Goal: Information Seeking & Learning: Learn about a topic

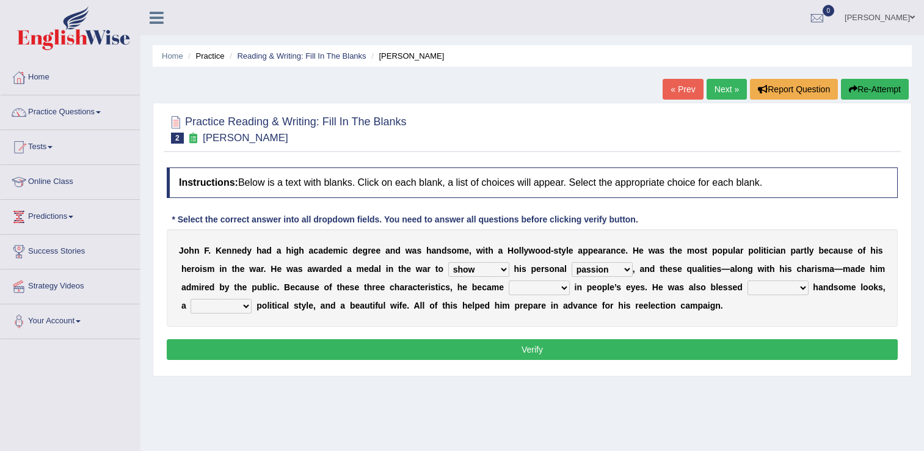
select select "show"
select select "passion"
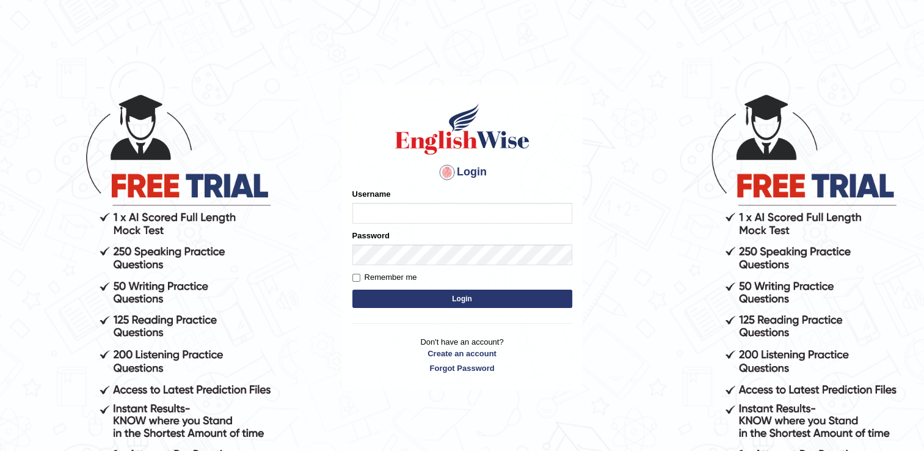
type input "Sangita9362"
click at [476, 302] on button "Login" at bounding box center [462, 298] width 220 height 18
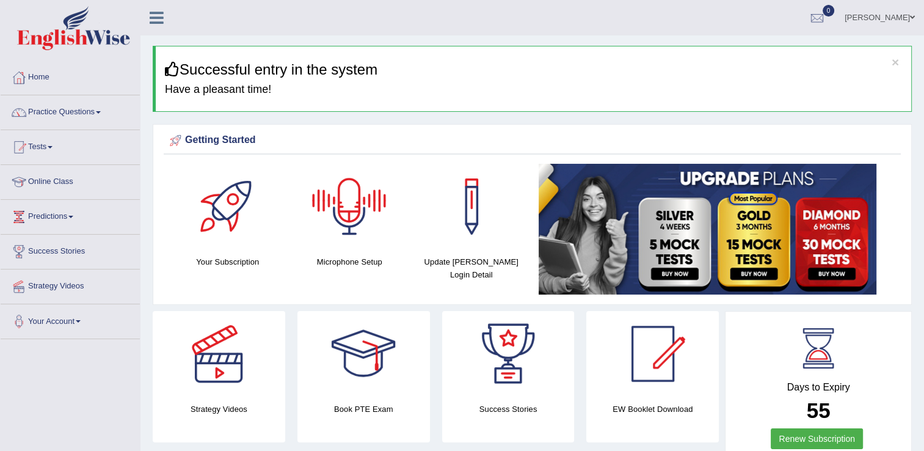
click at [364, 211] on div at bounding box center [348, 206] width 85 height 85
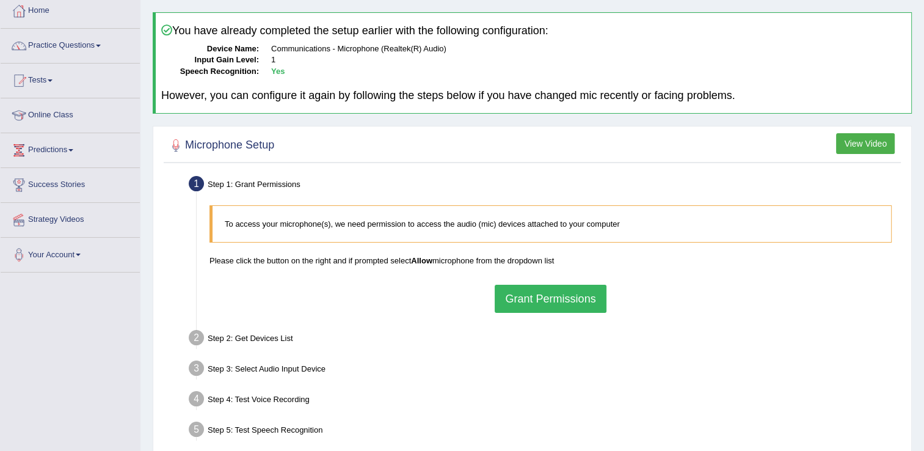
scroll to position [73, 0]
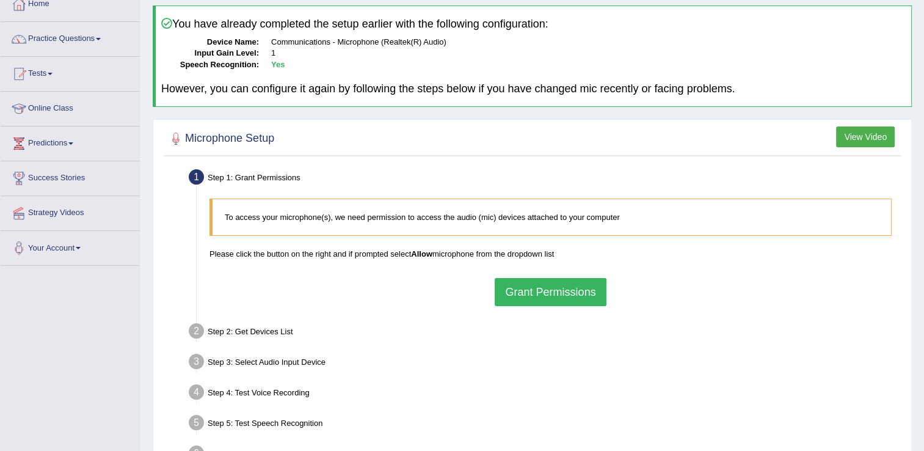
click at [535, 297] on button "Grant Permissions" at bounding box center [549, 292] width 111 height 28
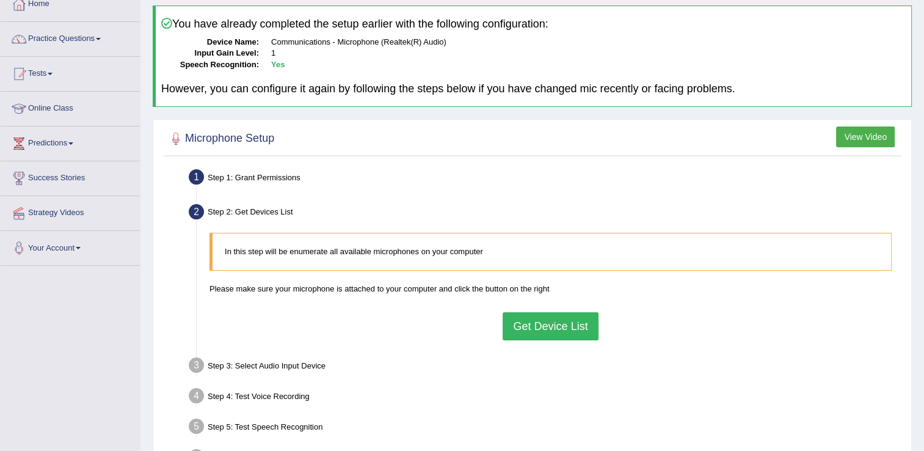
click at [527, 317] on button "Get Device List" at bounding box center [549, 326] width 95 height 28
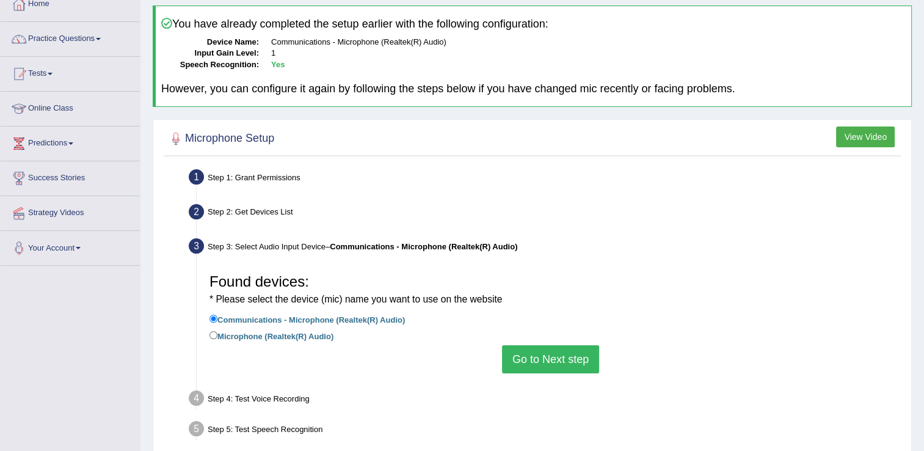
click at [535, 352] on button "Go to Next step" at bounding box center [550, 359] width 97 height 28
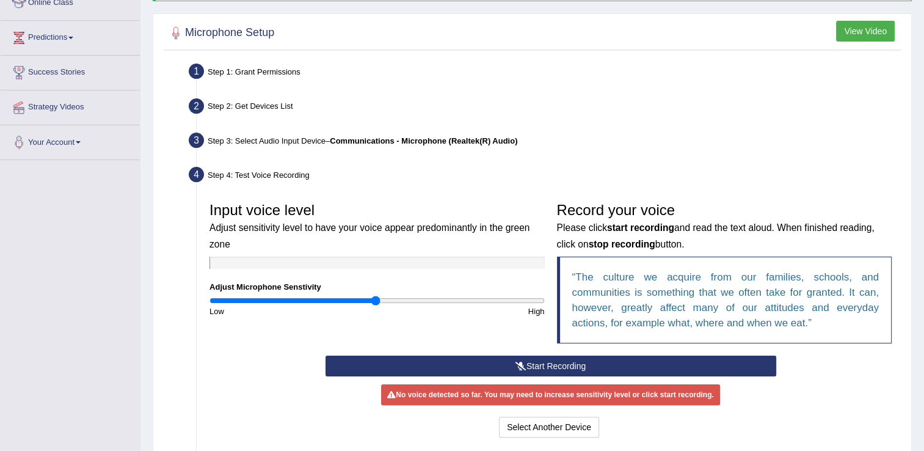
scroll to position [187, 0]
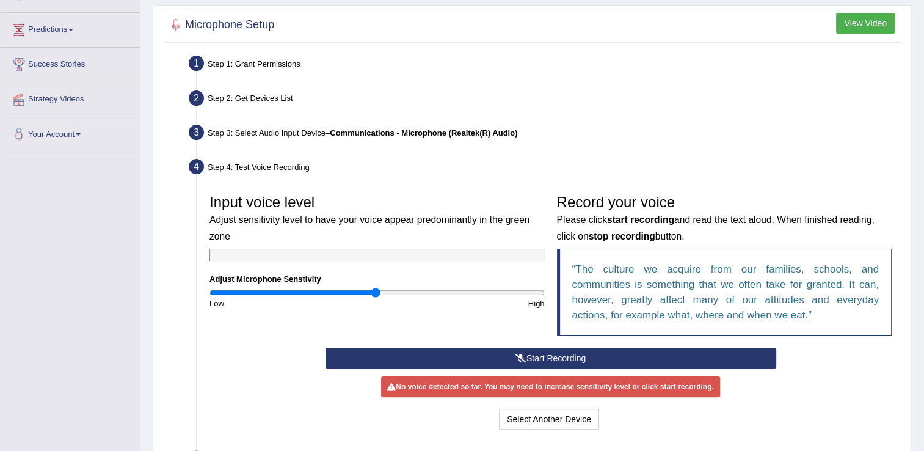
click at [624, 351] on button "Start Recording" at bounding box center [550, 357] width 451 height 21
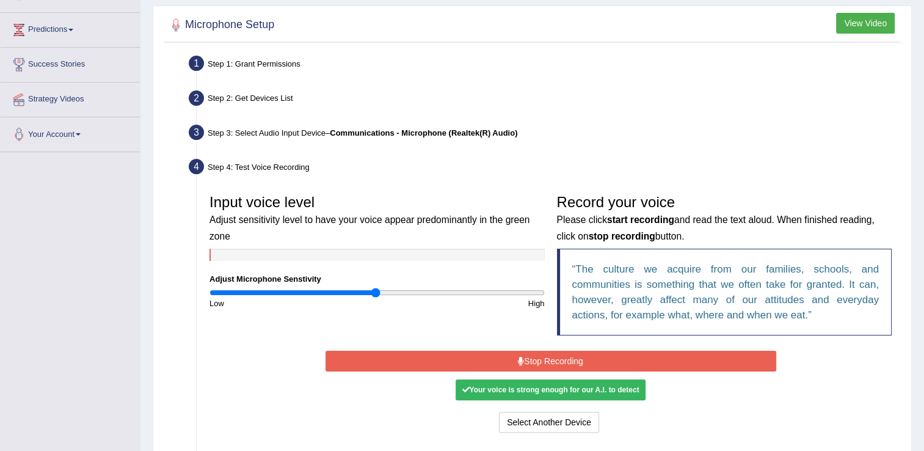
click at [579, 352] on button "Stop Recording" at bounding box center [550, 360] width 451 height 21
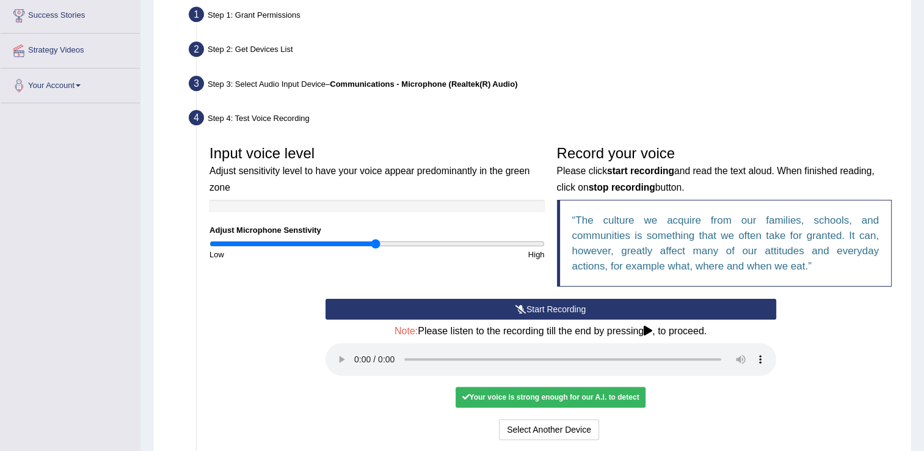
scroll to position [260, 0]
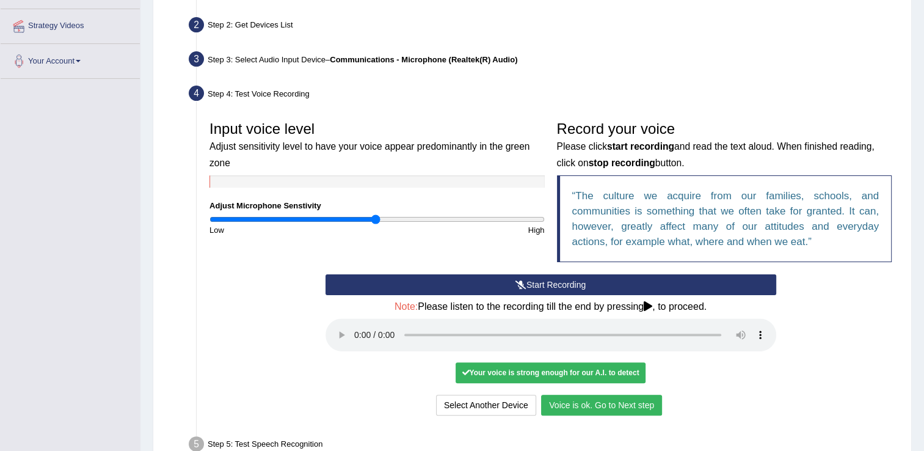
click at [628, 403] on button "Voice is ok. Go to Next step" at bounding box center [601, 404] width 121 height 21
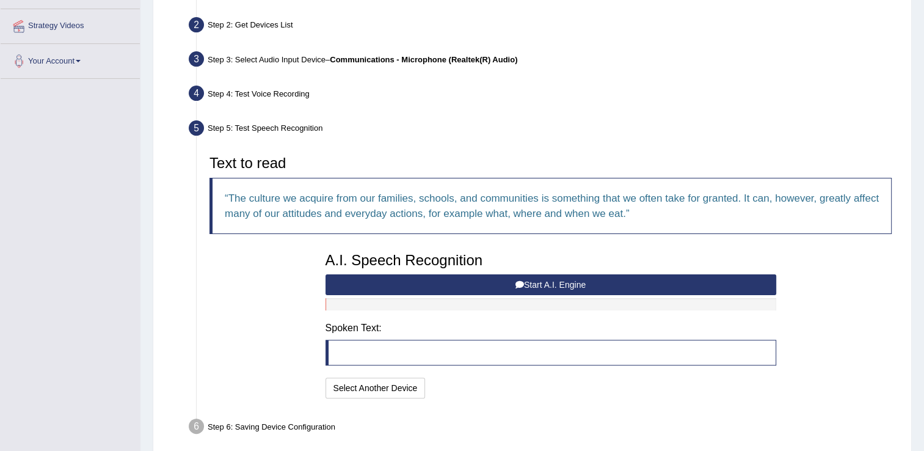
click at [494, 282] on button "Start A.I. Engine" at bounding box center [550, 284] width 451 height 21
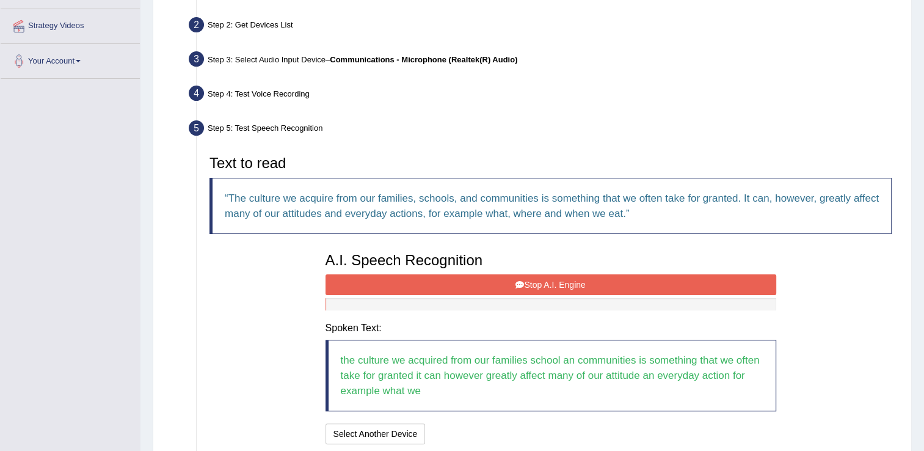
click at [494, 282] on button "Stop A.I. Engine" at bounding box center [550, 284] width 451 height 21
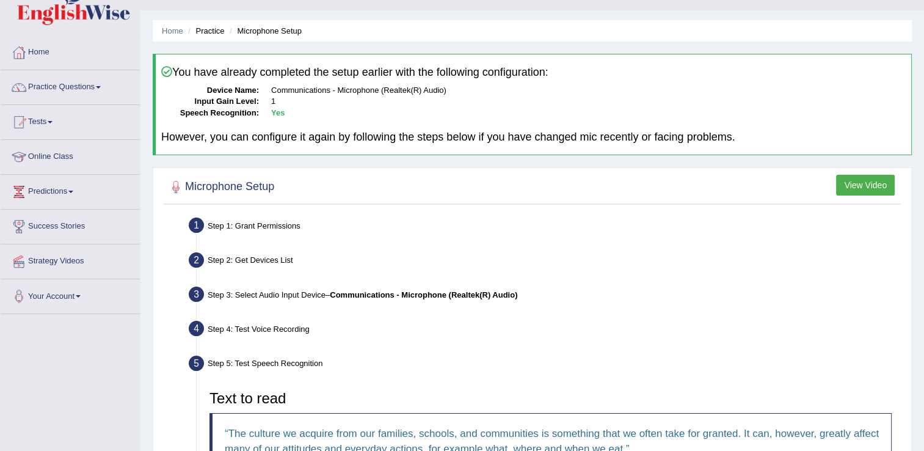
scroll to position [16, 0]
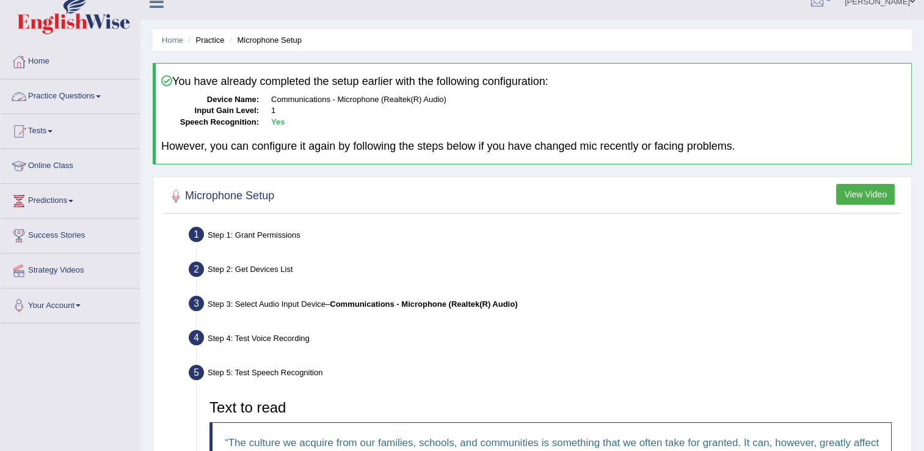
click at [95, 96] on link "Practice Questions" at bounding box center [70, 94] width 139 height 31
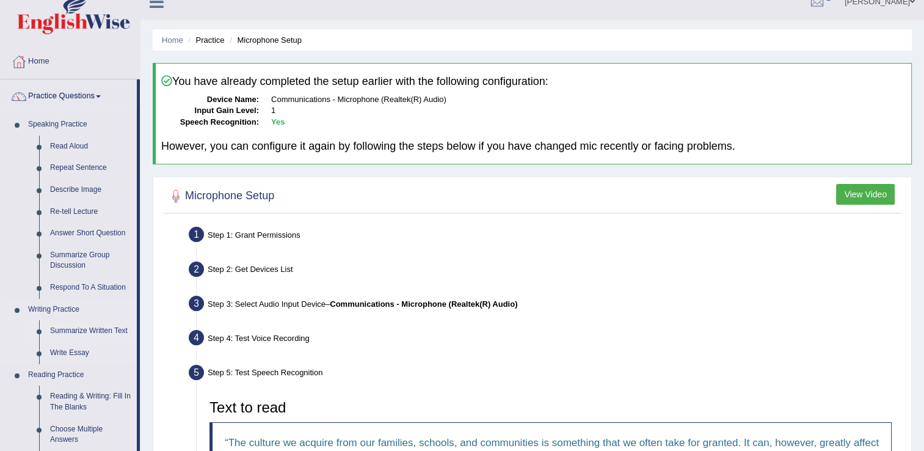
click at [91, 333] on link "Summarize Written Text" at bounding box center [91, 331] width 92 height 22
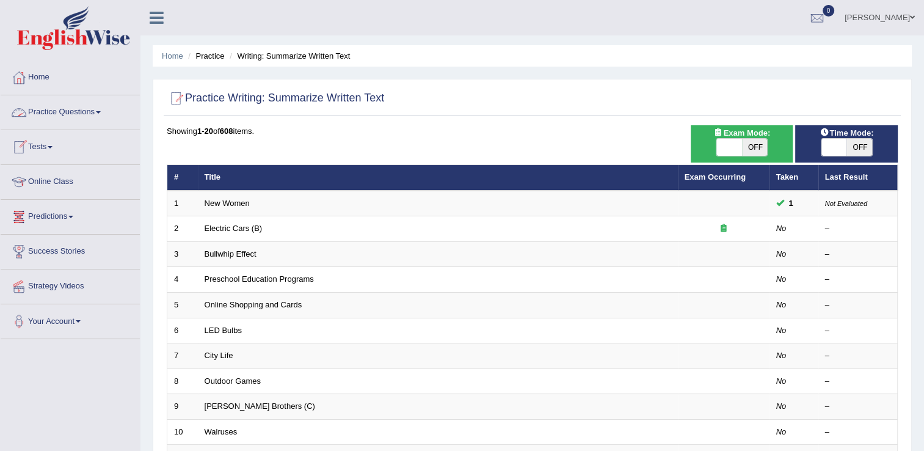
click at [100, 111] on span at bounding box center [98, 112] width 5 height 2
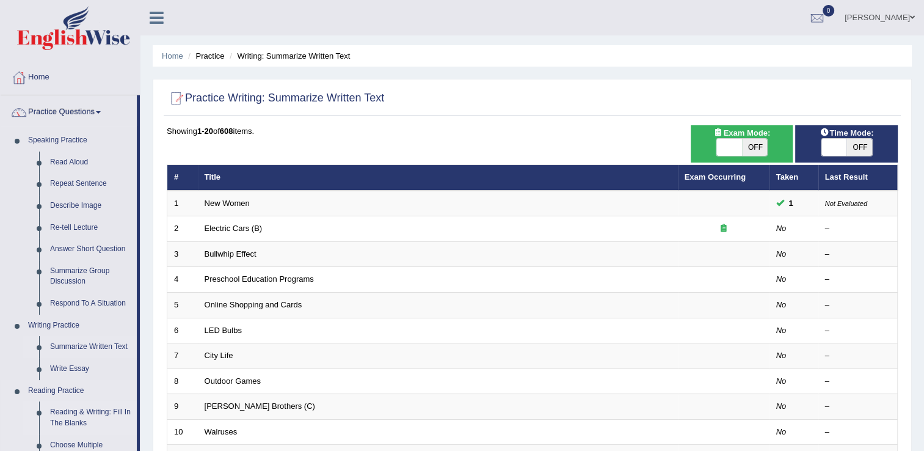
click at [103, 416] on link "Reading & Writing: Fill In The Blanks" at bounding box center [91, 417] width 92 height 32
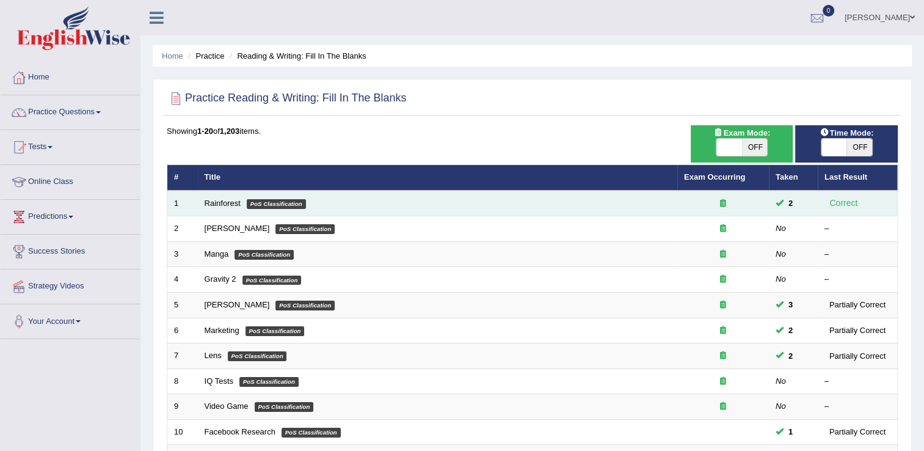
click at [202, 203] on td "Rainforest PoS Classification" at bounding box center [437, 203] width 479 height 26
click at [235, 201] on link "Rainforest" at bounding box center [222, 202] width 36 height 9
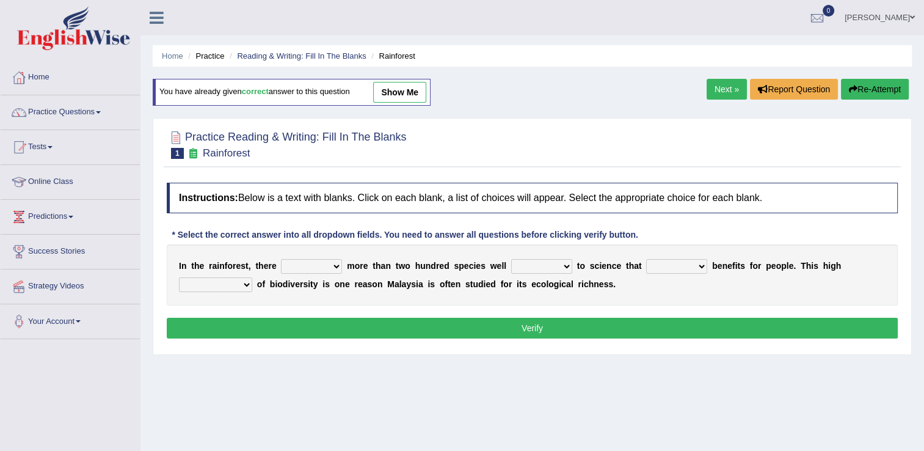
click at [330, 264] on select "have can be has is" at bounding box center [311, 266] width 61 height 15
select select "can be"
click at [281, 259] on select "have can be has is" at bounding box center [311, 266] width 61 height 15
click at [544, 266] on select "knowing known knew know" at bounding box center [541, 266] width 61 height 15
select select "known"
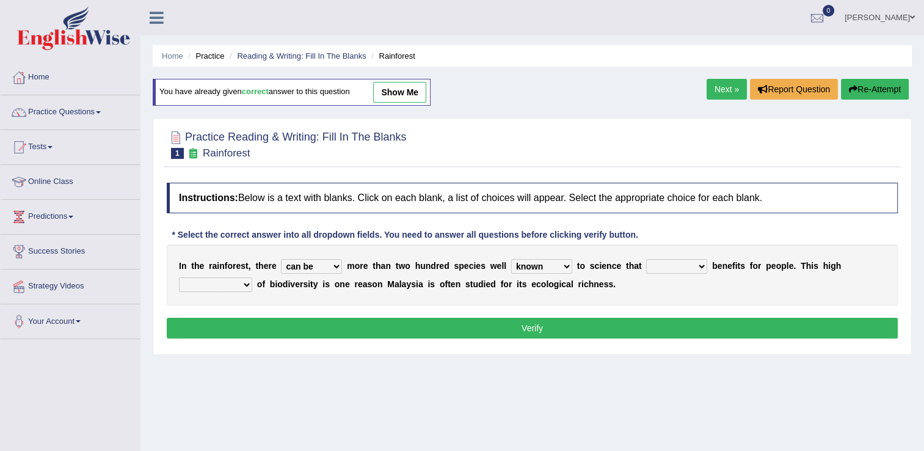
click at [511, 259] on select "knowing known knew know" at bounding box center [541, 266] width 61 height 15
click at [678, 265] on select "contain contained containing contains" at bounding box center [676, 266] width 61 height 15
select select "contains"
click at [646, 259] on select "contain contained containing contains" at bounding box center [676, 266] width 61 height 15
click at [252, 277] on select "condensation conjunction continuity complexity" at bounding box center [215, 284] width 73 height 15
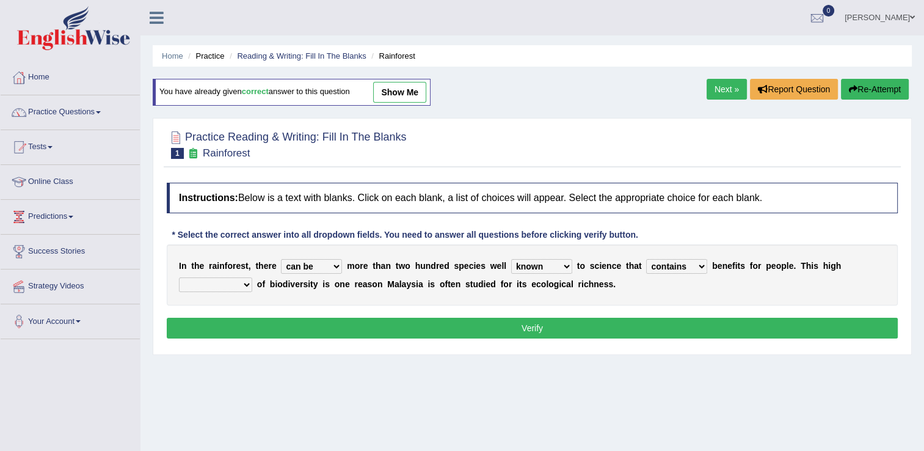
select select "complexity"
click at [252, 277] on select "condensation conjunction continuity complexity" at bounding box center [215, 284] width 73 height 15
click at [640, 320] on button "Verify" at bounding box center [532, 327] width 731 height 21
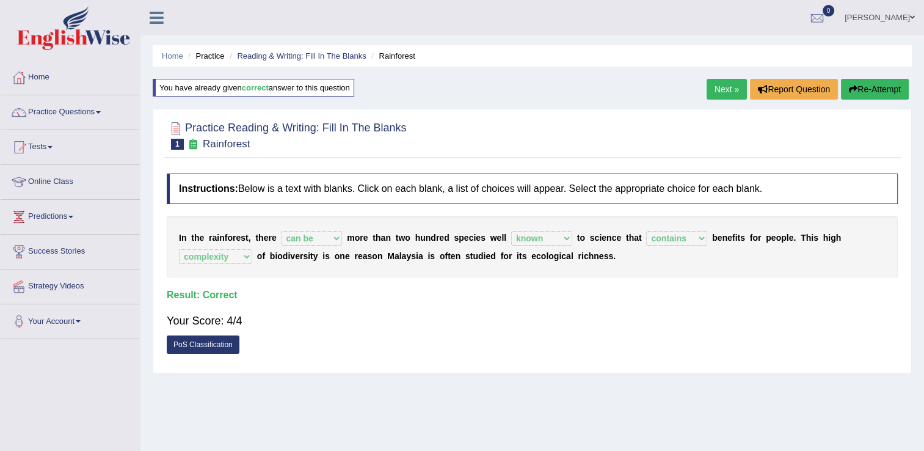
click at [736, 93] on link "Next »" at bounding box center [726, 89] width 40 height 21
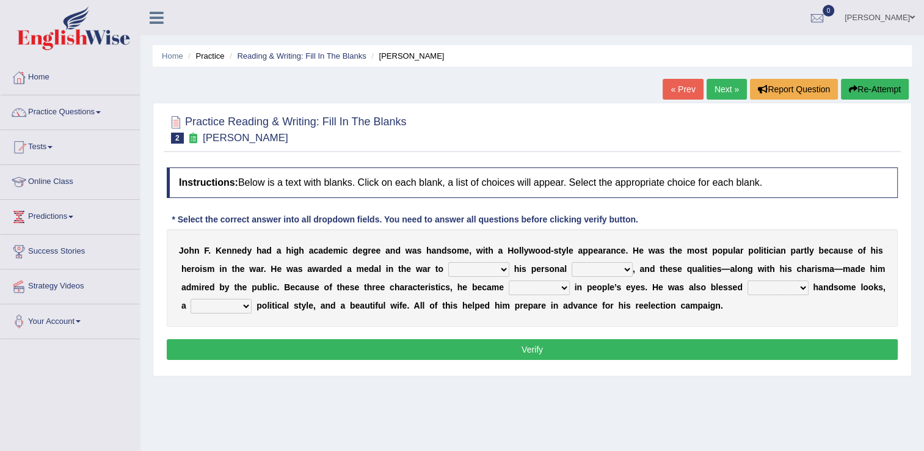
click at [680, 90] on link "« Prev" at bounding box center [682, 89] width 40 height 21
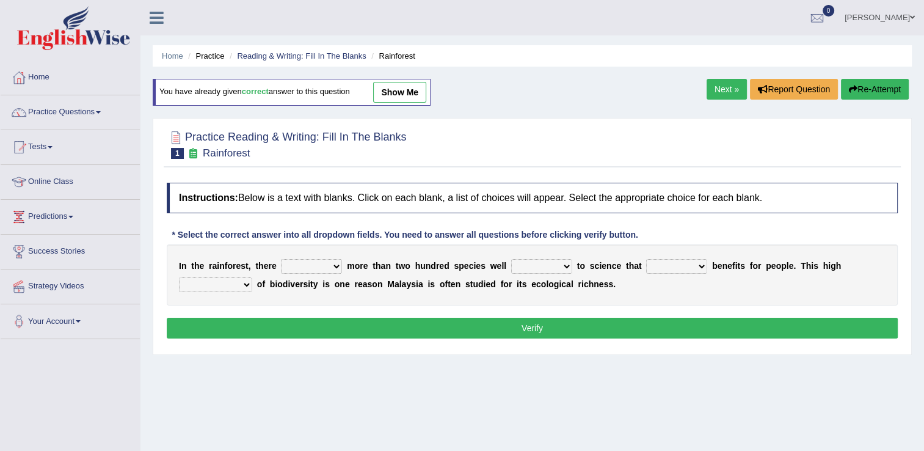
click at [335, 262] on select "have can be has is" at bounding box center [311, 266] width 61 height 15
select select "can be"
click at [281, 259] on select "have can be has is" at bounding box center [311, 266] width 61 height 15
click at [547, 270] on select "knowing known knew know" at bounding box center [541, 266] width 61 height 15
select select "known"
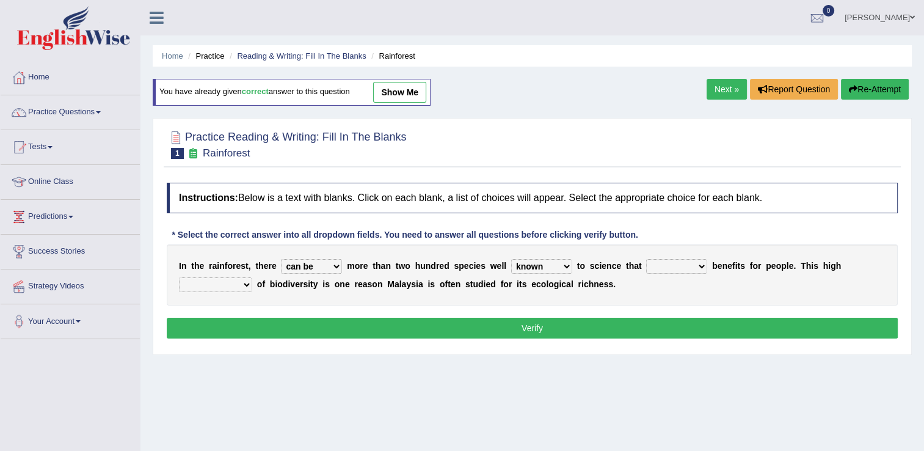
click at [511, 259] on select "knowing known knew know" at bounding box center [541, 266] width 61 height 15
click at [678, 263] on select "contain contained containing contains" at bounding box center [676, 266] width 61 height 15
select select "contain"
click at [646, 259] on select "contain contained containing contains" at bounding box center [676, 266] width 61 height 15
click at [252, 277] on select "condensation conjunction continuity complexity" at bounding box center [215, 284] width 73 height 15
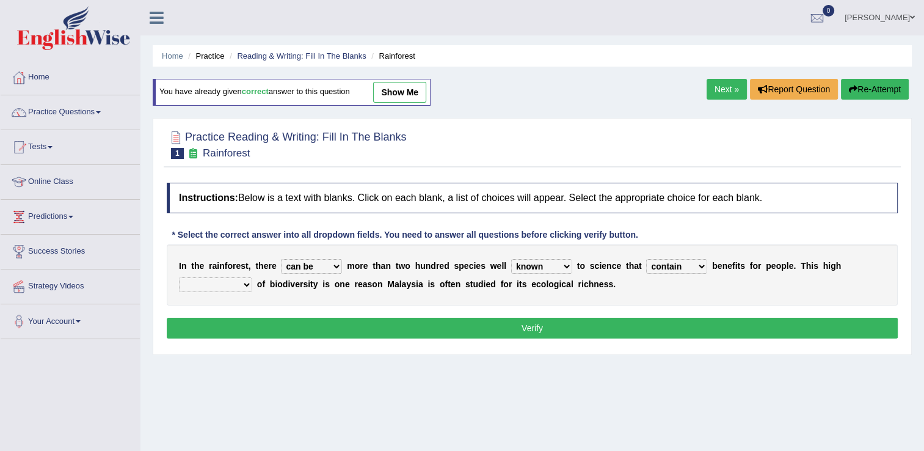
select select "complexity"
click at [252, 277] on select "condensation conjunction continuity complexity" at bounding box center [215, 284] width 73 height 15
click at [796, 325] on button "Verify" at bounding box center [532, 327] width 731 height 21
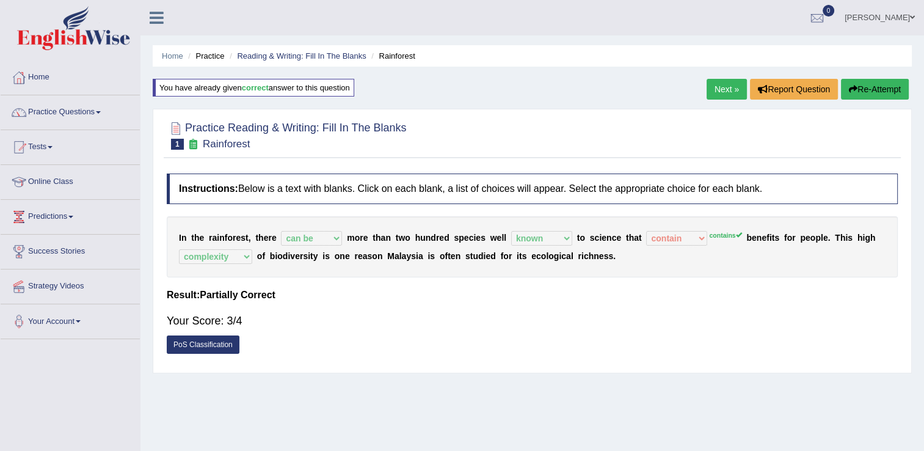
click at [873, 90] on button "Re-Attempt" at bounding box center [875, 89] width 68 height 21
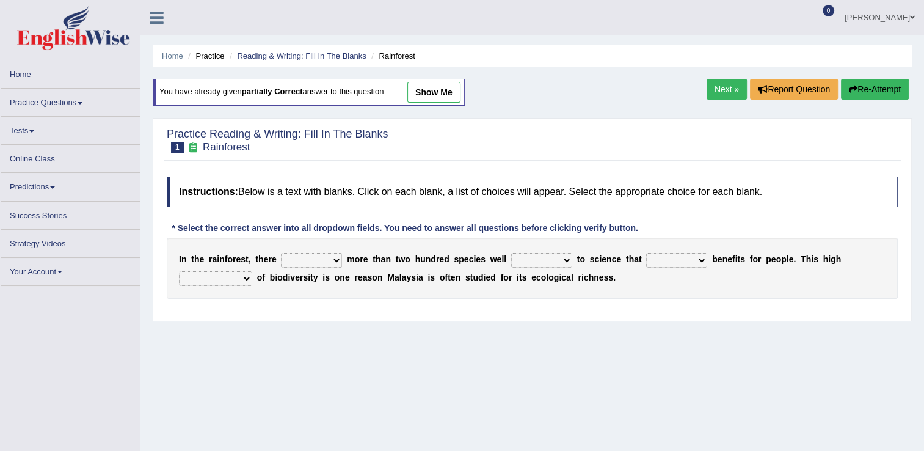
click at [720, 88] on link "Next »" at bounding box center [726, 89] width 40 height 21
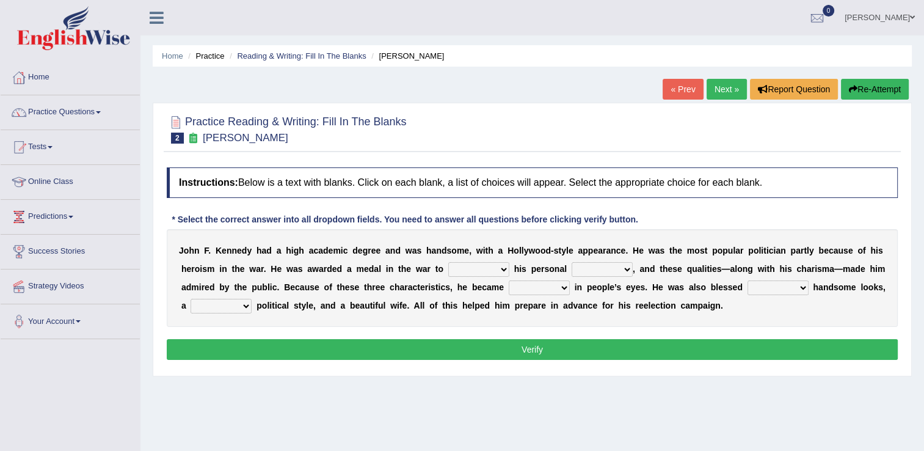
click at [448, 270] on select "prove show evidence upthrow" at bounding box center [478, 269] width 61 height 15
select select "show"
click at [448, 262] on select "prove show evidence upthrow" at bounding box center [478, 269] width 61 height 15
click at [571, 269] on select "passion courage charm liking" at bounding box center [601, 269] width 61 height 15
select select "courage"
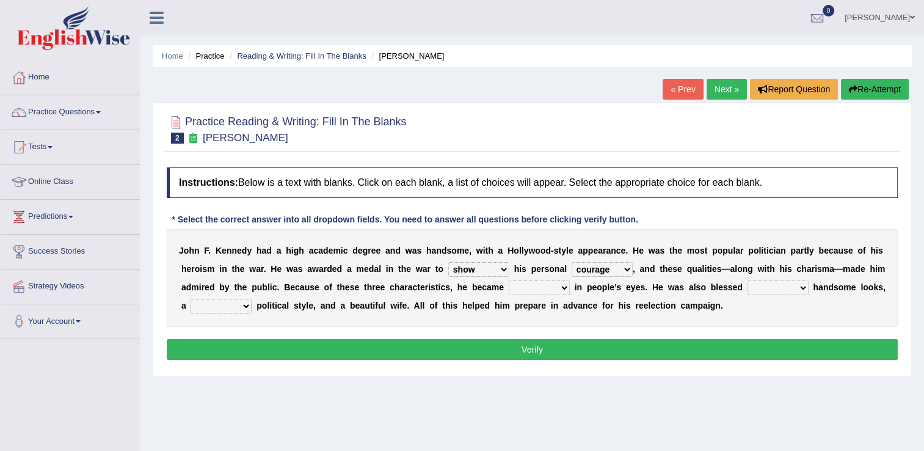
click at [571, 262] on select "passion courage charm liking" at bounding box center [601, 269] width 61 height 15
click at [508, 284] on select "iconic ironic identical impotent" at bounding box center [538, 287] width 61 height 15
click at [508, 280] on select "iconic ironic identical impotent" at bounding box center [538, 287] width 61 height 15
click at [508, 287] on select "iconic ironic identical impotent" at bounding box center [538, 287] width 61 height 15
select select "impotent"
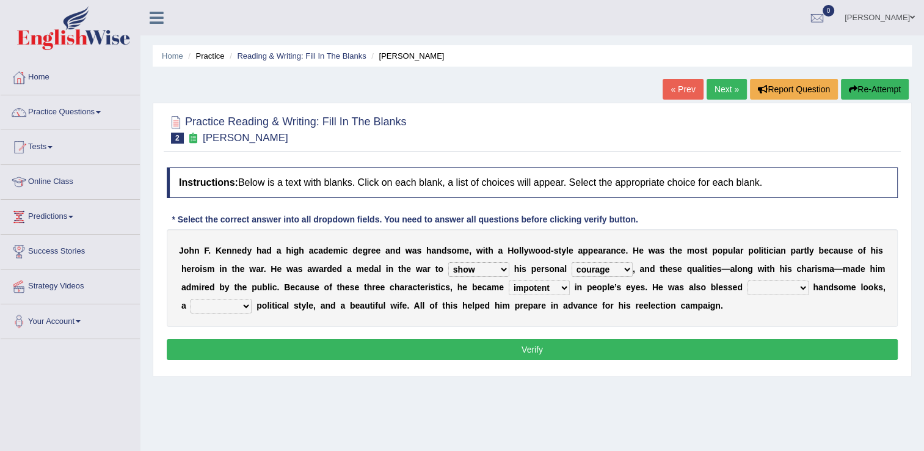
click at [508, 280] on select "iconic ironic identical impotent" at bounding box center [538, 287] width 61 height 15
click at [747, 286] on select "with in upon to" at bounding box center [777, 287] width 61 height 15
select select "with"
click at [747, 280] on select "with in upon to" at bounding box center [777, 287] width 61 height 15
click at [251, 299] on select "mending mends mended mend" at bounding box center [220, 306] width 61 height 15
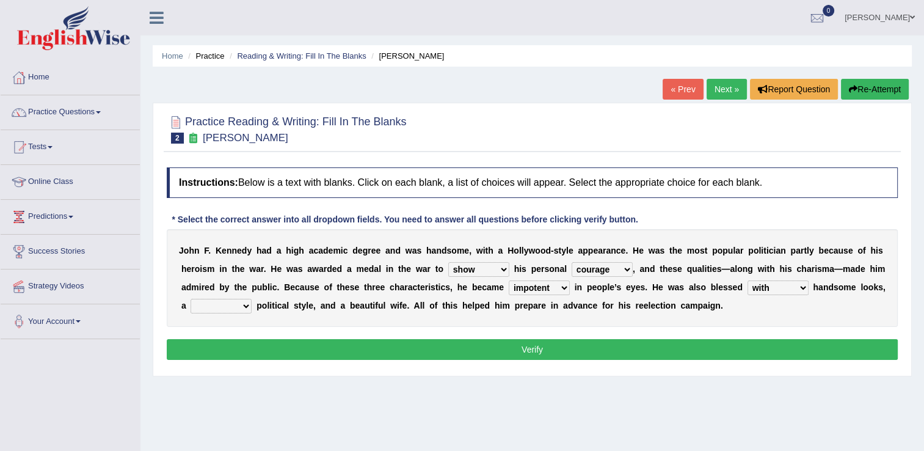
click at [251, 299] on select "mending mends mended mend" at bounding box center [220, 306] width 61 height 15
select select "mending"
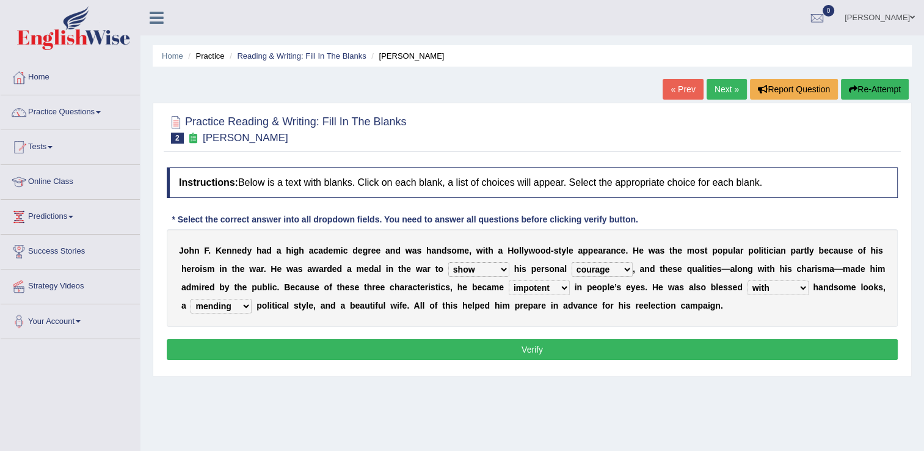
click at [251, 299] on select "mending mends mended mend" at bounding box center [220, 306] width 61 height 15
click at [528, 342] on button "Verify" at bounding box center [532, 349] width 731 height 21
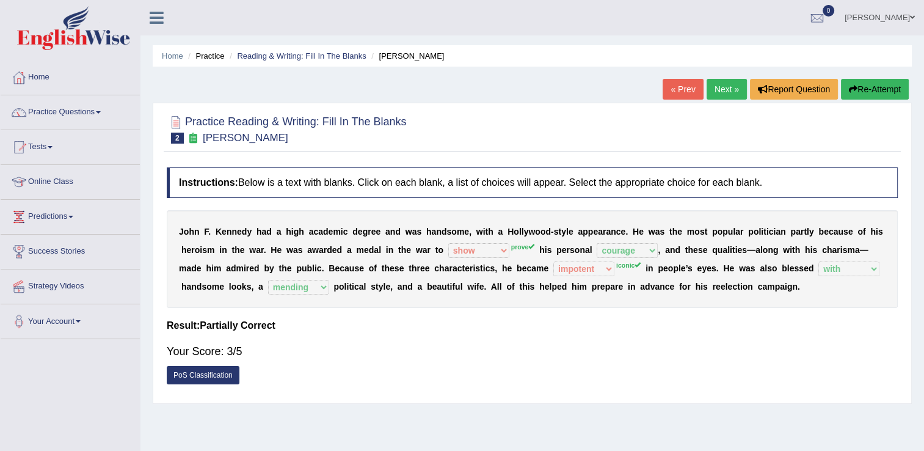
click at [853, 97] on button "Re-Attempt" at bounding box center [875, 89] width 68 height 21
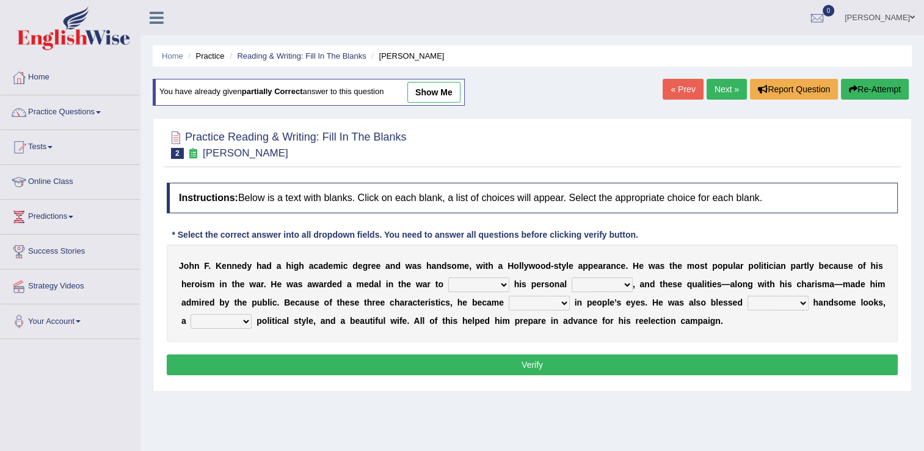
click at [448, 281] on select "prove show evidence upthrow" at bounding box center [478, 284] width 61 height 15
select select "prove"
click at [448, 277] on select "prove show evidence upthrow" at bounding box center [478, 284] width 61 height 15
click at [571, 284] on select "passion courage charm liking" at bounding box center [601, 284] width 61 height 15
select select "passion"
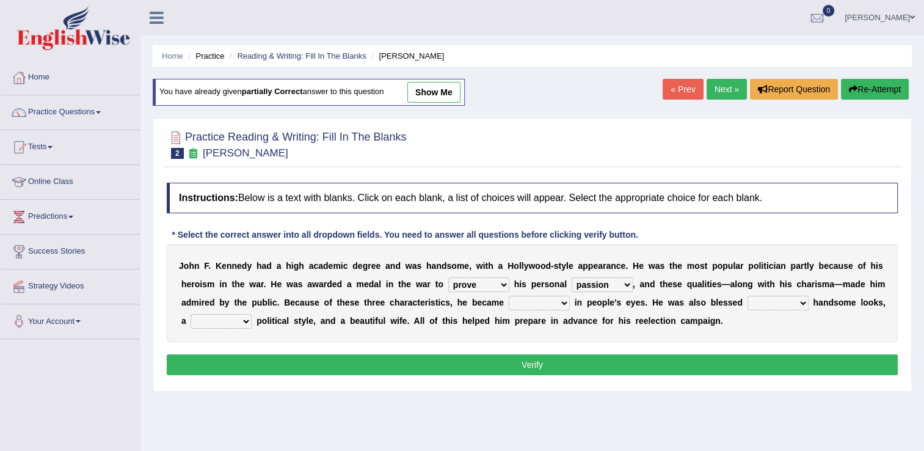
click at [571, 277] on select "passion courage charm liking" at bounding box center [601, 284] width 61 height 15
click at [508, 306] on select "iconic ironic identical impotent" at bounding box center [538, 302] width 61 height 15
select select "iconic"
click at [508, 295] on select "iconic ironic identical impotent" at bounding box center [538, 302] width 61 height 15
click at [747, 306] on select "with in upon to" at bounding box center [777, 302] width 61 height 15
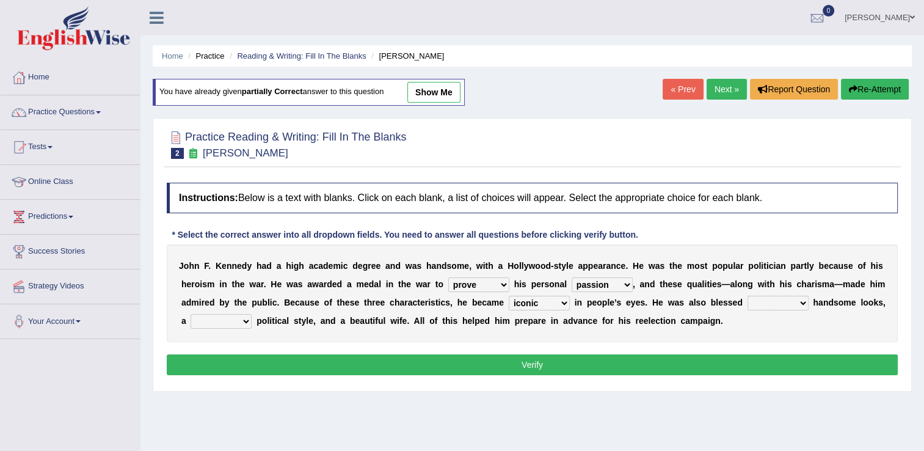
select select "with"
click at [747, 295] on select "with in upon to" at bounding box center [777, 302] width 61 height 15
click at [251, 314] on select "mending mends mended mend" at bounding box center [220, 321] width 61 height 15
select select "mended"
click at [251, 314] on select "mending mends mended mend" at bounding box center [220, 321] width 61 height 15
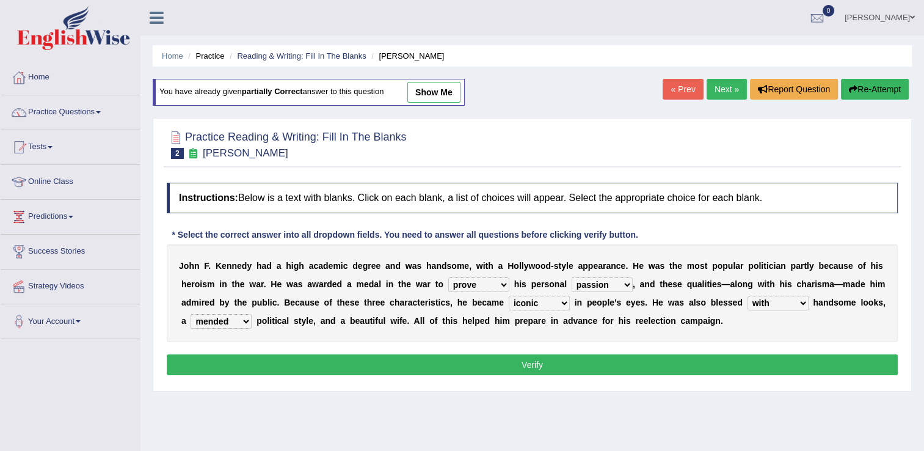
click at [750, 364] on button "Verify" at bounding box center [532, 364] width 731 height 21
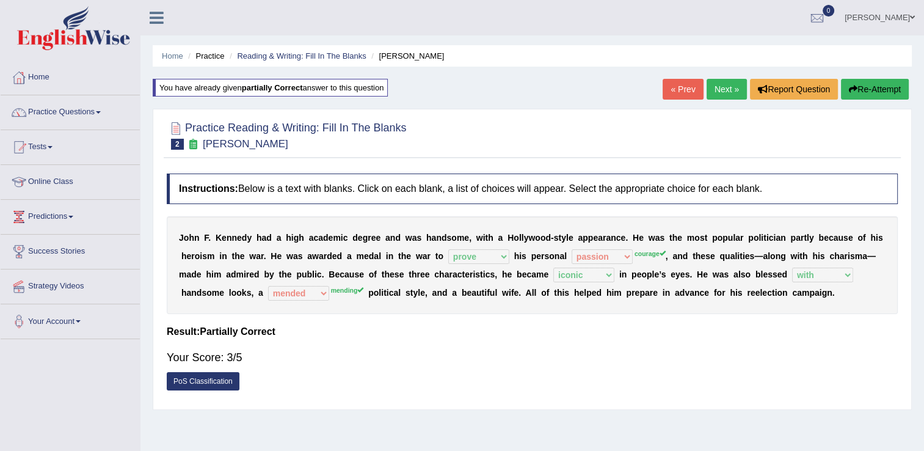
click at [867, 87] on button "Re-Attempt" at bounding box center [875, 89] width 68 height 21
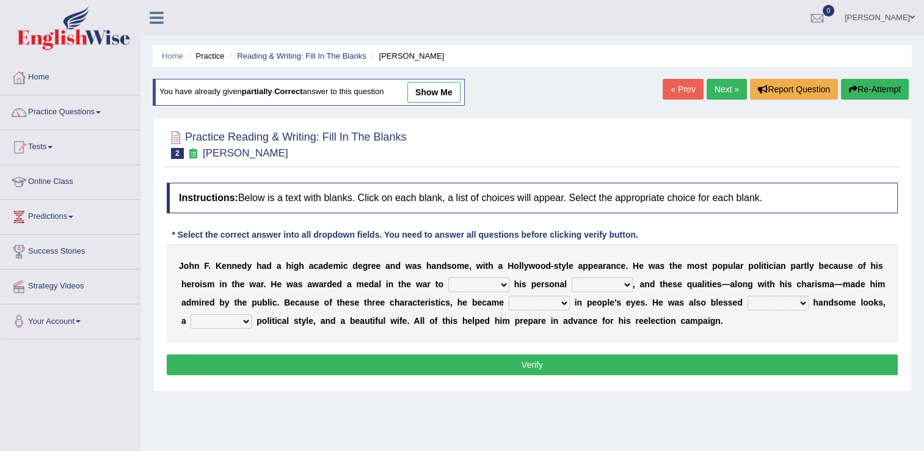
click at [448, 279] on select "prove show evidence upthrow" at bounding box center [478, 284] width 61 height 15
select select "prove"
click at [448, 277] on select "prove show evidence upthrow" at bounding box center [478, 284] width 61 height 15
click at [571, 284] on select "passion courage charm liking" at bounding box center [601, 284] width 61 height 15
select select "passion"
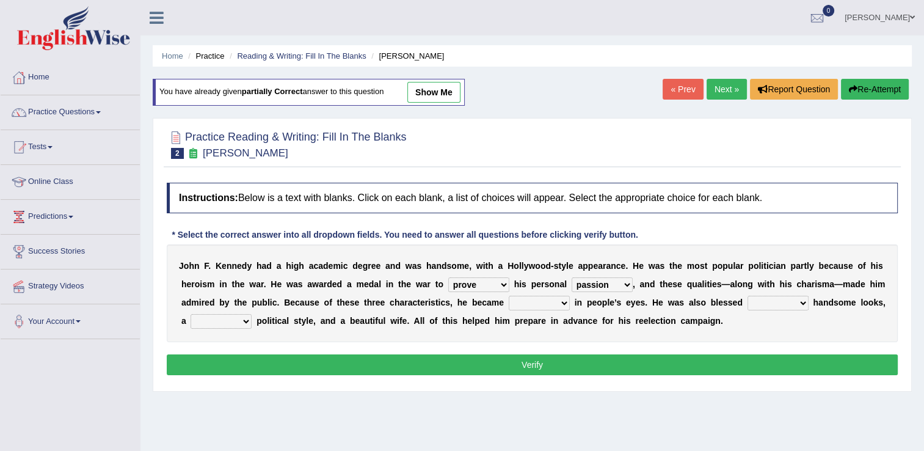
click at [571, 277] on select "passion courage charm liking" at bounding box center [601, 284] width 61 height 15
click at [508, 300] on select "iconic ironic identical impotent" at bounding box center [538, 302] width 61 height 15
select select "iconic"
click at [508, 295] on select "iconic ironic identical impotent" at bounding box center [538, 302] width 61 height 15
click at [747, 303] on select "with in upon to" at bounding box center [777, 302] width 61 height 15
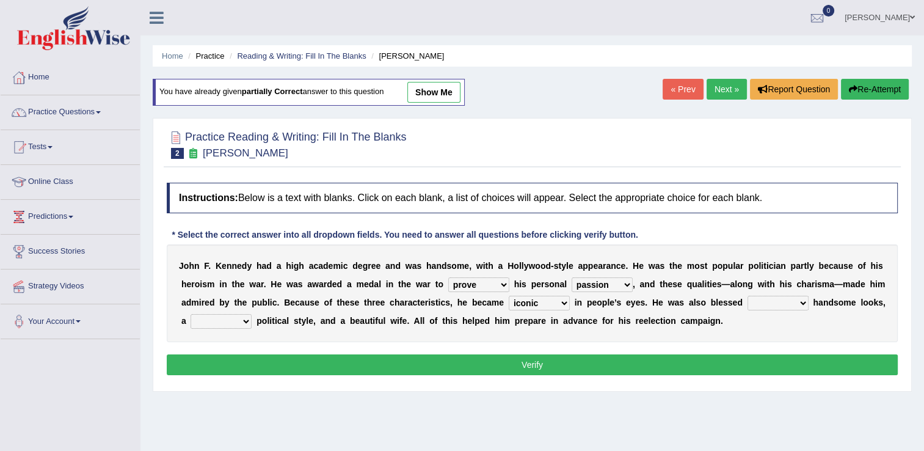
select select "with"
click at [747, 295] on select "with in upon to" at bounding box center [777, 302] width 61 height 15
click at [251, 314] on select "mending mends mended mend" at bounding box center [220, 321] width 61 height 15
select select "mending"
click at [251, 314] on select "mending mends mended mend" at bounding box center [220, 321] width 61 height 15
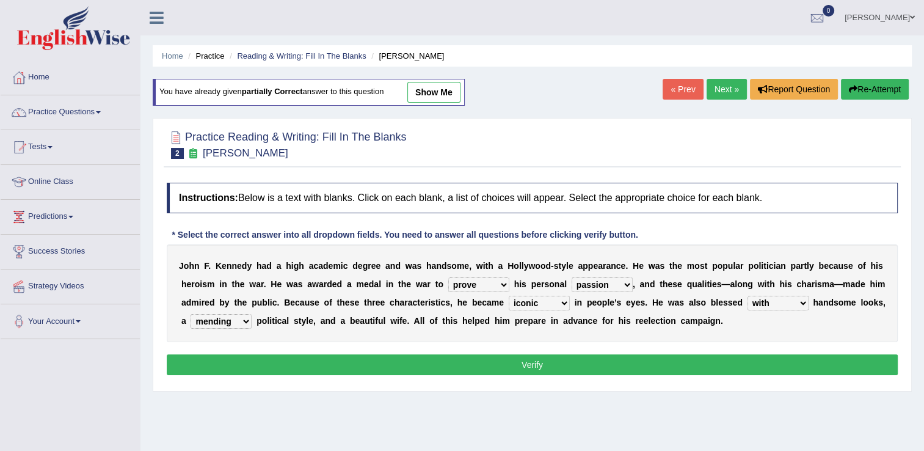
click at [659, 369] on button "Verify" at bounding box center [532, 364] width 731 height 21
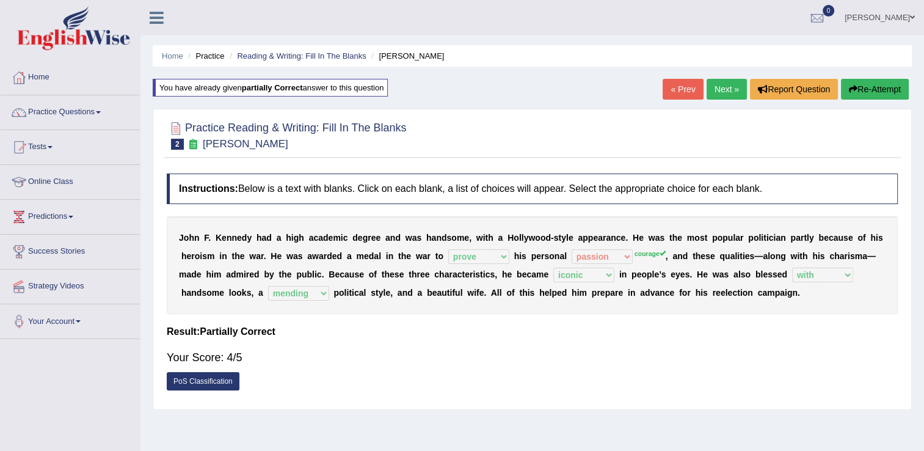
click at [725, 91] on link "Next »" at bounding box center [726, 89] width 40 height 21
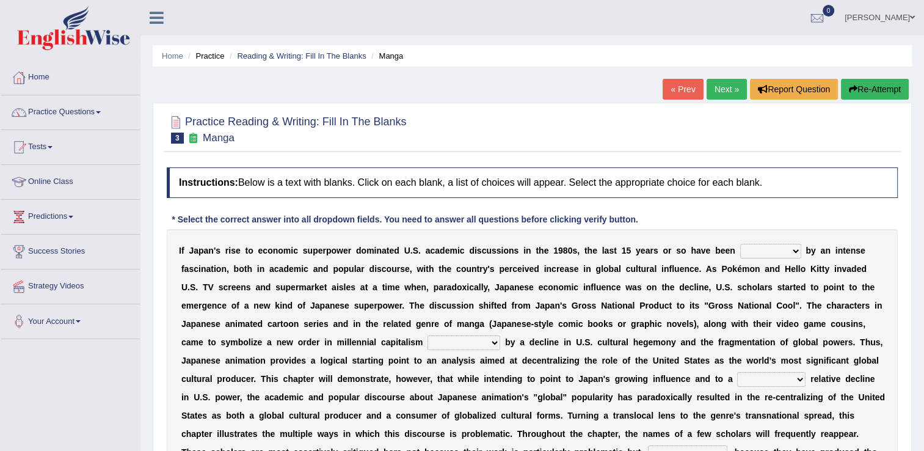
click at [754, 250] on select "marked dedicated made inspired" at bounding box center [770, 251] width 61 height 15
click at [740, 244] on select "marked dedicated made inspired" at bounding box center [770, 251] width 61 height 15
click at [759, 254] on select "marked dedicated made inspired" at bounding box center [770, 251] width 61 height 15
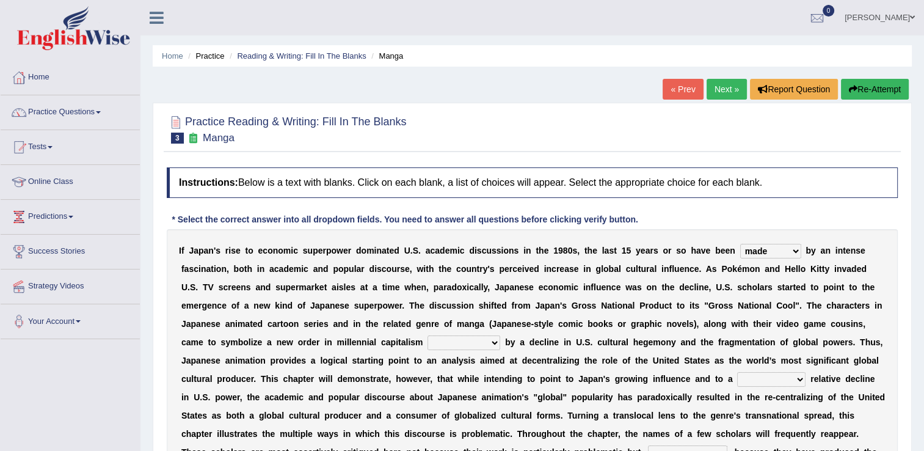
select select "marked"
click at [740, 244] on select "marked dedicated made inspired" at bounding box center [770, 251] width 61 height 15
click at [427, 342] on select "pocessed characterized opposed tangled" at bounding box center [463, 342] width 73 height 15
select select "pocessed"
click at [427, 335] on select "pocessed characterized opposed tangled" at bounding box center [463, 342] width 73 height 15
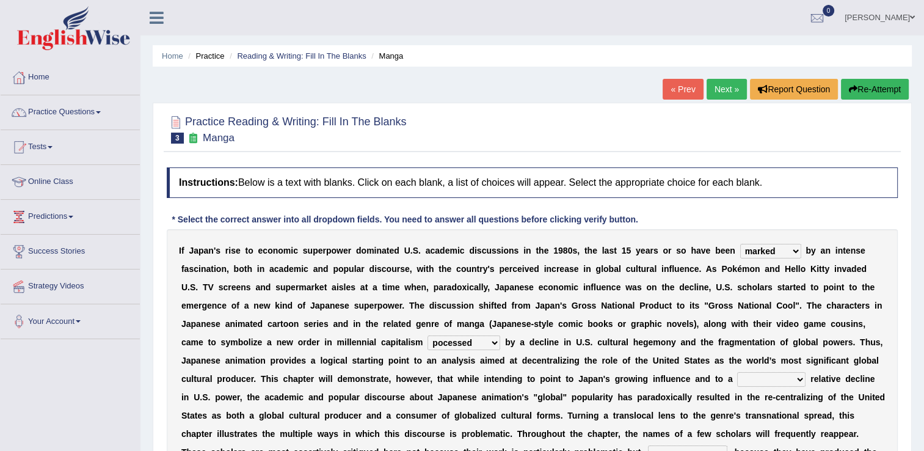
click at [752, 248] on select "marked dedicated made inspired" at bounding box center [770, 251] width 61 height 15
select select "made"
click at [740, 244] on select "marked dedicated made inspired" at bounding box center [770, 251] width 61 height 15
click at [737, 375] on select "concomitant discrete proportional legitimate" at bounding box center [771, 379] width 68 height 15
select select "proportional"
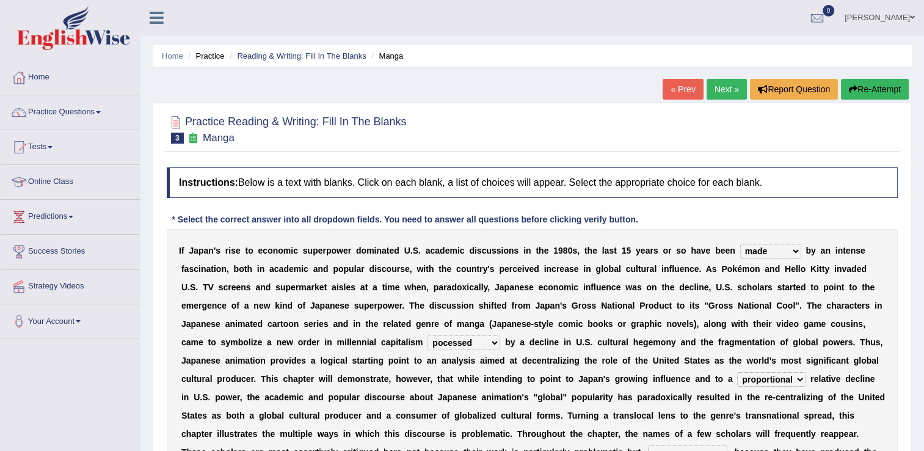
click at [737, 372] on select "concomitant discrete proportional legitimate" at bounding box center [771, 379] width 68 height 15
click at [737, 378] on select "concomitant discrete proportional legitimate" at bounding box center [771, 379] width 68 height 15
click at [192, 429] on b "h" at bounding box center [188, 434] width 5 height 10
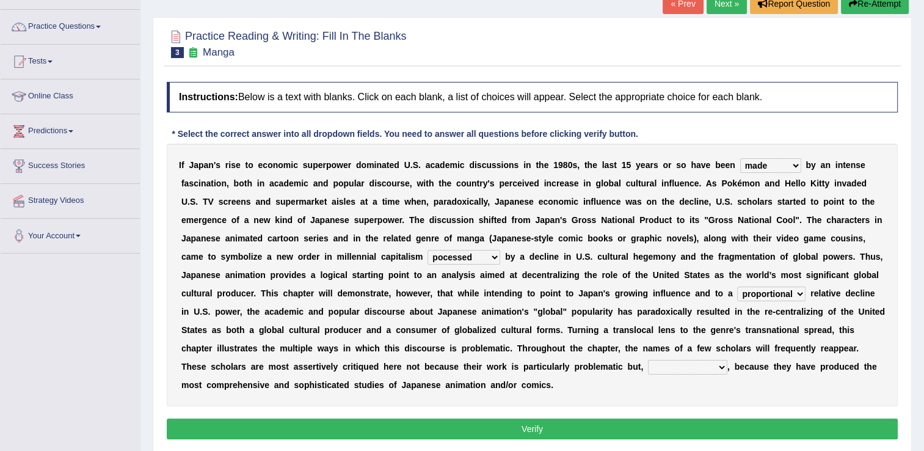
scroll to position [98, 0]
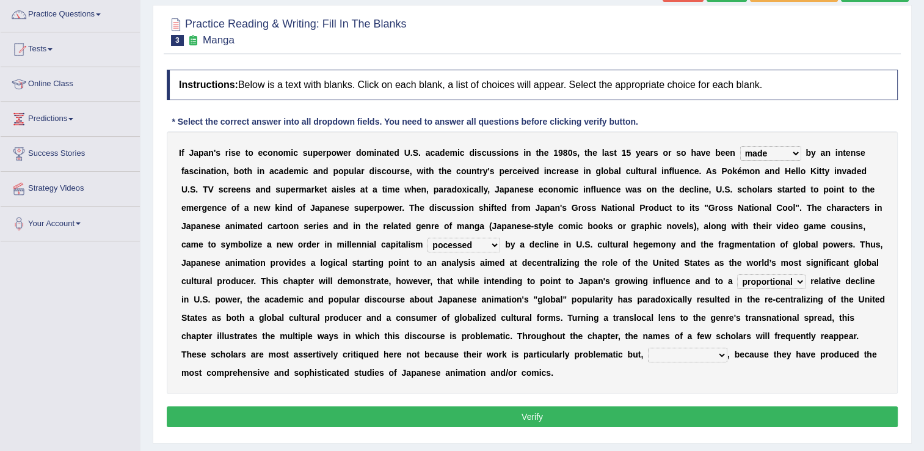
click at [648, 355] on select "however on the contrary in addition on the whole" at bounding box center [687, 354] width 79 height 15
select select "on the contrary"
click at [648, 347] on select "however on the contrary in addition on the whole" at bounding box center [687, 354] width 79 height 15
click at [648, 356] on select "however on the contrary in addition on the whole" at bounding box center [687, 354] width 79 height 15
click at [648, 347] on select "however on the contrary in addition on the whole" at bounding box center [687, 354] width 79 height 15
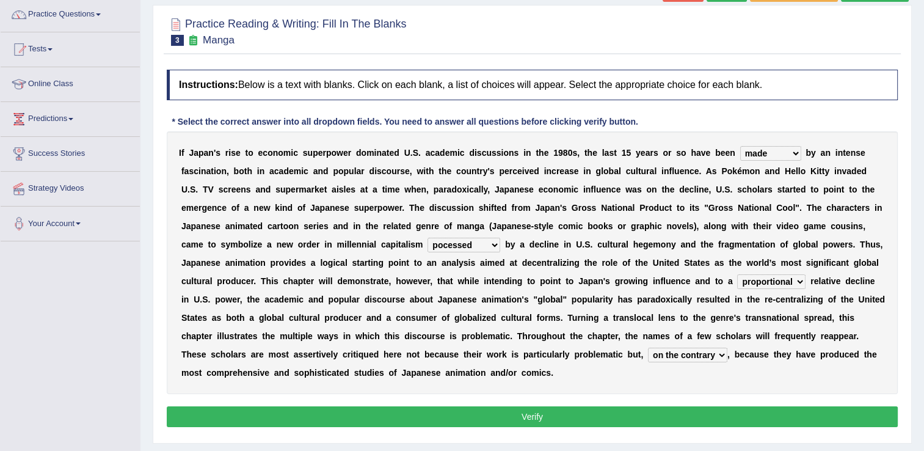
click at [648, 356] on select "however on the contrary in addition on the whole" at bounding box center [687, 354] width 79 height 15
click at [296, 365] on div "I f J a p a n ' s r i s e t o e c o n o m i c s u p e r p o w e r d o m i n a t…" at bounding box center [532, 262] width 731 height 262
click at [461, 406] on button "Verify" at bounding box center [532, 416] width 731 height 21
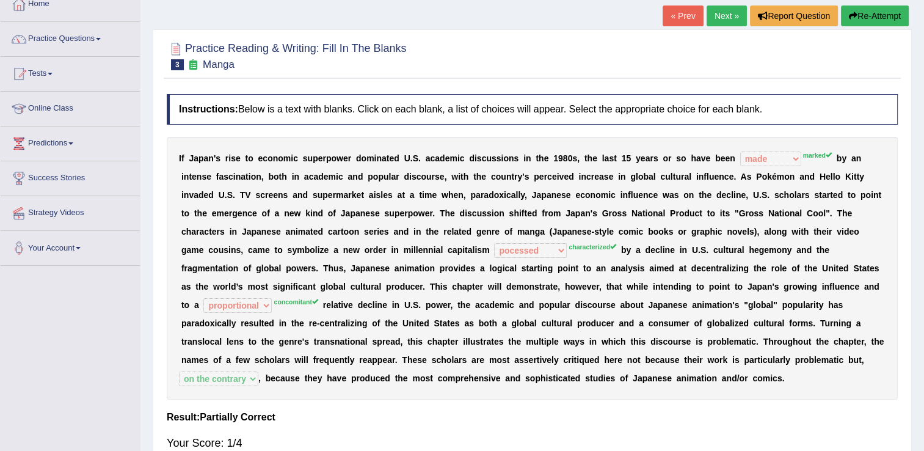
scroll to position [73, 0]
click at [888, 9] on button "Re-Attempt" at bounding box center [875, 15] width 68 height 21
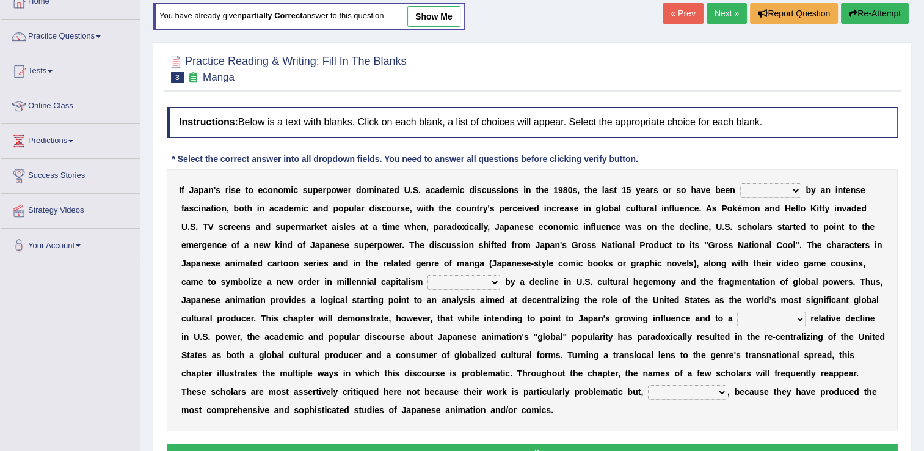
scroll to position [73, 0]
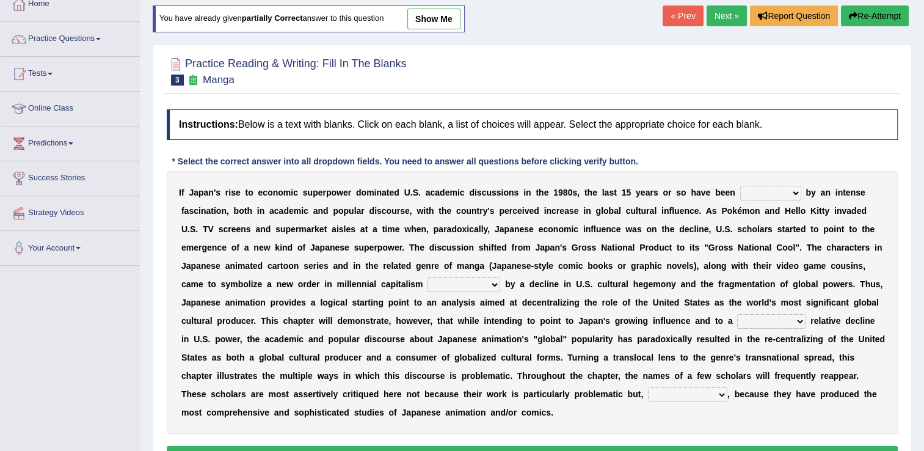
click at [753, 192] on select "marked dedicated made inspired" at bounding box center [770, 193] width 61 height 15
select select "marked"
click at [740, 186] on select "marked dedicated made inspired" at bounding box center [770, 193] width 61 height 15
click at [427, 283] on select "pocessed characterized opposed tangled" at bounding box center [463, 284] width 73 height 15
select select "pocessed"
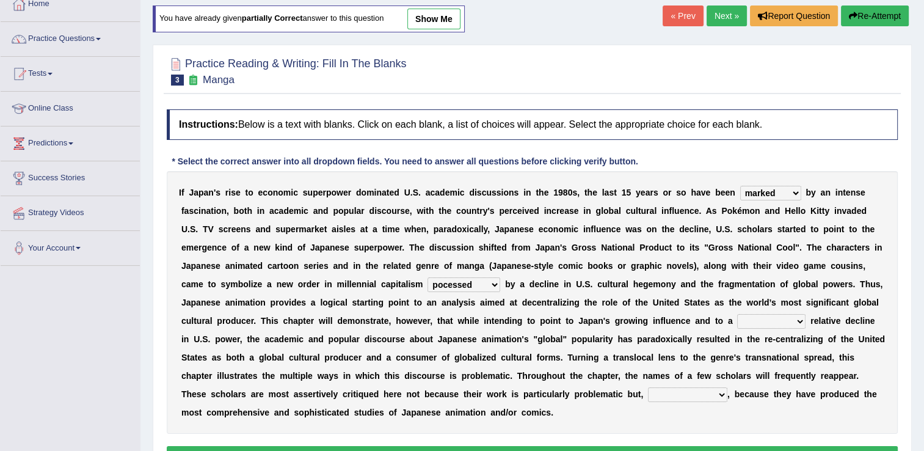
click at [427, 277] on select "pocessed characterized opposed tangled" at bounding box center [463, 284] width 73 height 15
click at [737, 324] on select "concomitant discrete proportional legitimate" at bounding box center [771, 321] width 68 height 15
click at [737, 314] on select "concomitant discrete proportional legitimate" at bounding box center [771, 321] width 68 height 15
click at [737, 325] on select "concomitant discrete proportional legitimate" at bounding box center [771, 321] width 68 height 15
select select "concomitant"
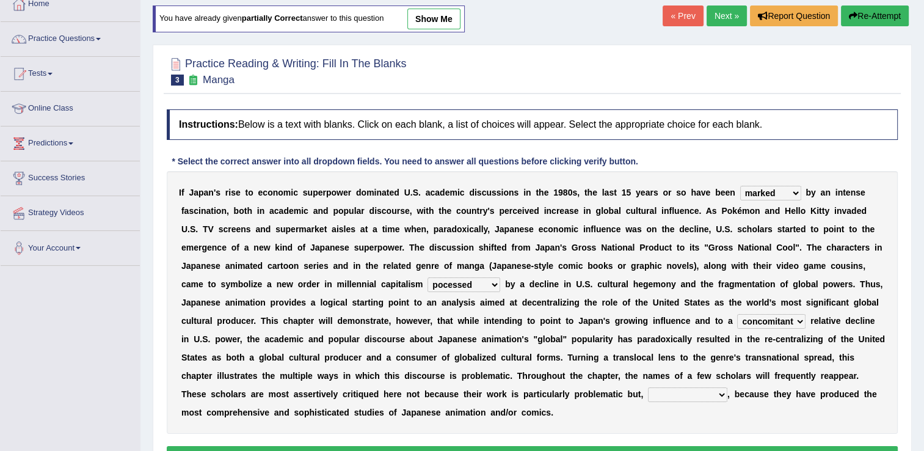
click at [737, 314] on select "concomitant discrete proportional legitimate" at bounding box center [771, 321] width 68 height 15
click at [648, 393] on select "however on the contrary in addition on the whole" at bounding box center [687, 394] width 79 height 15
select select "on the contrary"
click at [648, 387] on select "however on the contrary in addition on the whole" at bounding box center [687, 394] width 79 height 15
click at [339, 446] on button "Verify" at bounding box center [532, 456] width 731 height 21
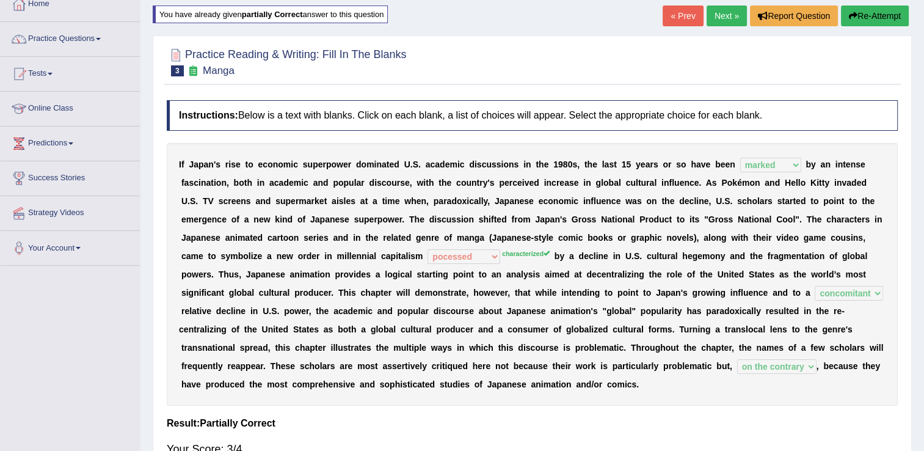
click at [728, 17] on link "Next »" at bounding box center [726, 15] width 40 height 21
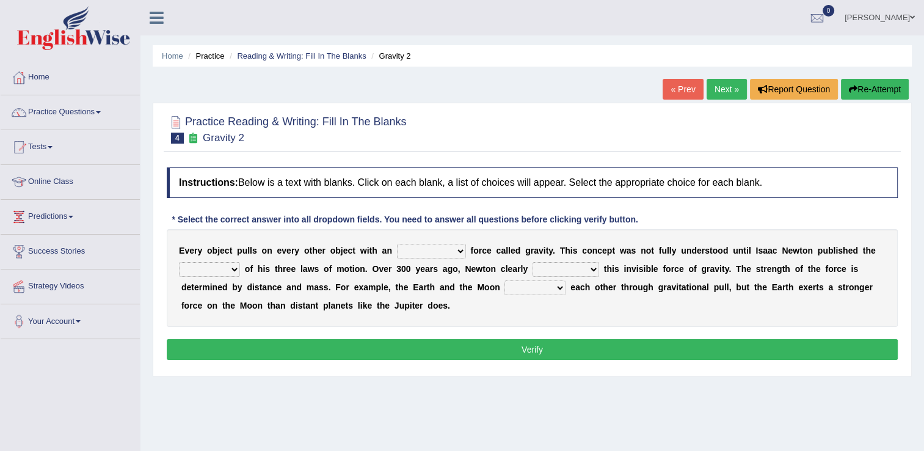
click at [436, 248] on select "invisible unknown unbelievable inconsistent" at bounding box center [431, 251] width 69 height 15
click at [504, 291] on select "affect spin evade span" at bounding box center [534, 287] width 61 height 15
click at [436, 253] on select "invisible unknown unbelievable inconsistent" at bounding box center [431, 251] width 69 height 15
select select "invisible"
click at [397, 244] on select "invisible unknown unbelievable inconsistent" at bounding box center [431, 251] width 69 height 15
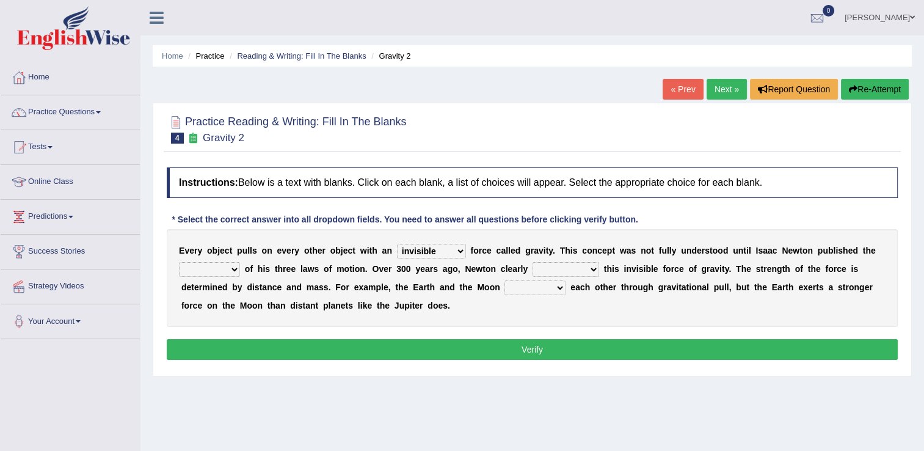
click at [233, 270] on select "concept theory method argument" at bounding box center [209, 269] width 61 height 15
click at [179, 262] on select "concept theory method argument" at bounding box center [209, 269] width 61 height 15
click at [226, 275] on select "concept theory method argument" at bounding box center [209, 269] width 61 height 15
select select "theory"
click at [179, 262] on select "concept theory method argument" at bounding box center [209, 269] width 61 height 15
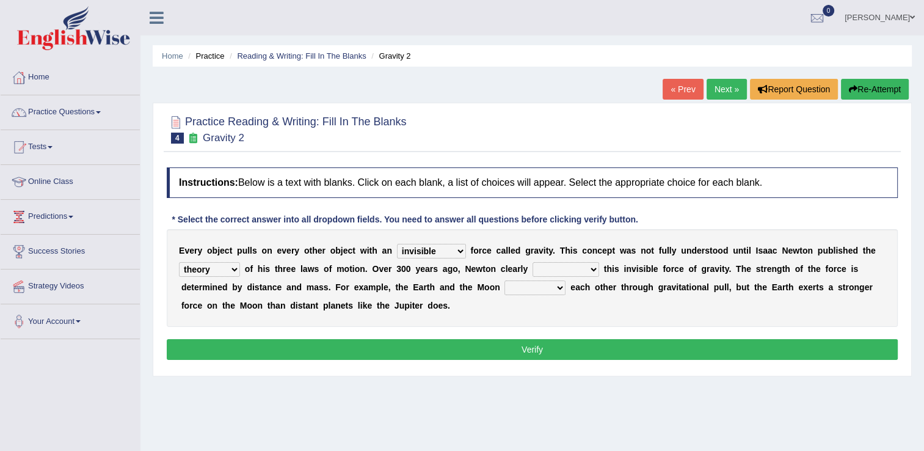
click at [571, 269] on select "explained undermined overturned realized" at bounding box center [565, 269] width 67 height 15
select select "explained"
click at [532, 262] on select "explained undermined overturned realized" at bounding box center [565, 269] width 67 height 15
click at [504, 286] on select "affect spin evade span" at bounding box center [534, 287] width 61 height 15
select select "affect"
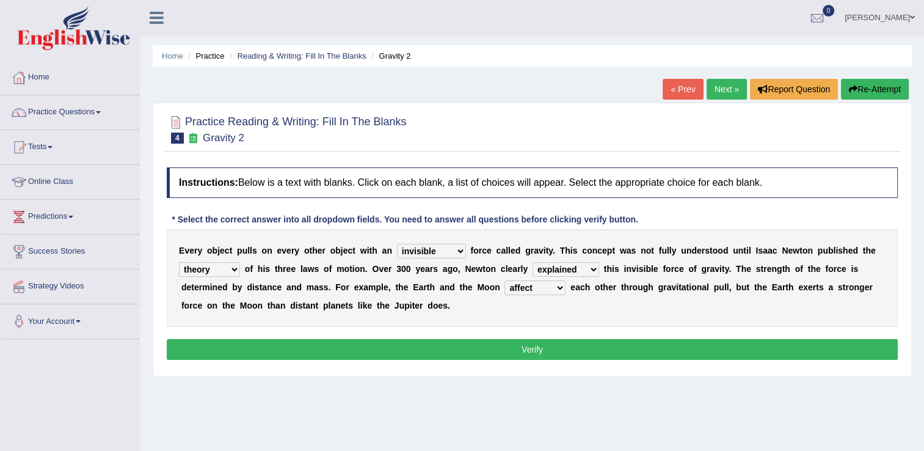
click at [504, 280] on select "affect spin evade span" at bounding box center [534, 287] width 61 height 15
click at [463, 319] on div "E v e r y o b j e c t p u l l s o n e v e r y o t h e r o b j e c t w i t h a n…" at bounding box center [532, 278] width 731 height 98
click at [465, 343] on button "Verify" at bounding box center [532, 349] width 731 height 21
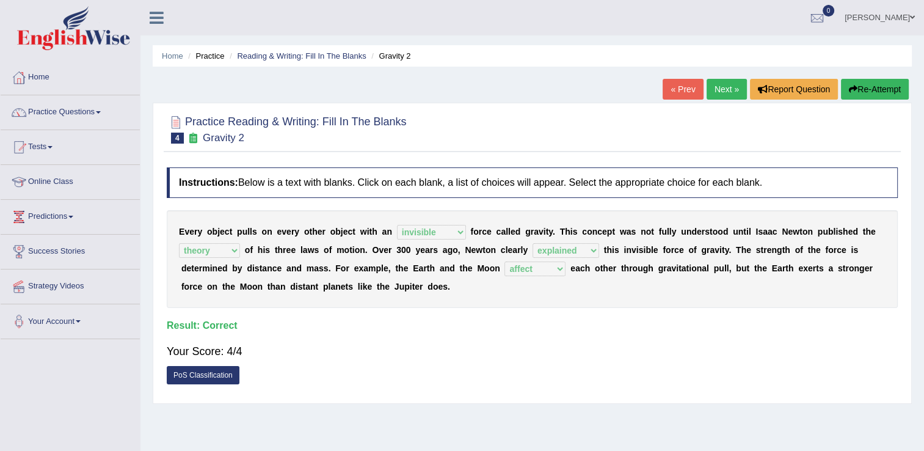
click at [716, 87] on link "Next »" at bounding box center [726, 89] width 40 height 21
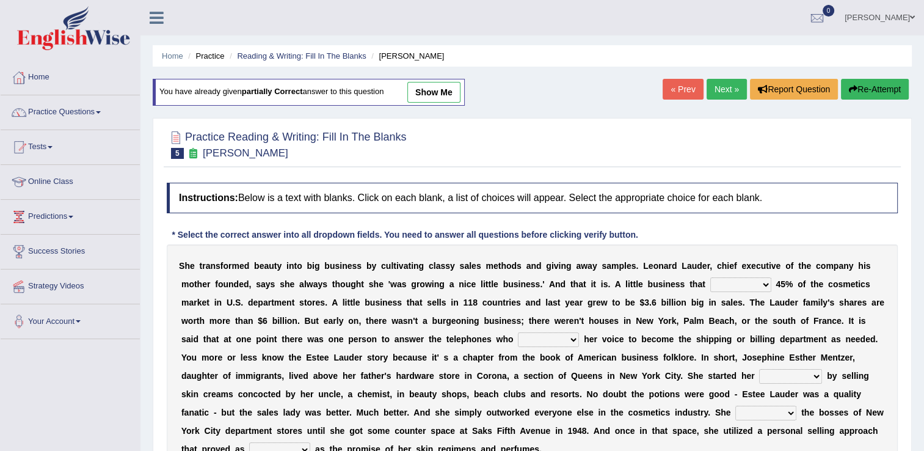
click at [710, 284] on select "has controls makes maintains" at bounding box center [740, 284] width 61 height 15
select select "has"
click at [710, 277] on select "has controls makes maintains" at bounding box center [740, 284] width 61 height 15
click at [710, 286] on select "has controls makes maintains" at bounding box center [740, 284] width 61 height 15
click at [710, 277] on select "has controls makes maintains" at bounding box center [740, 284] width 61 height 15
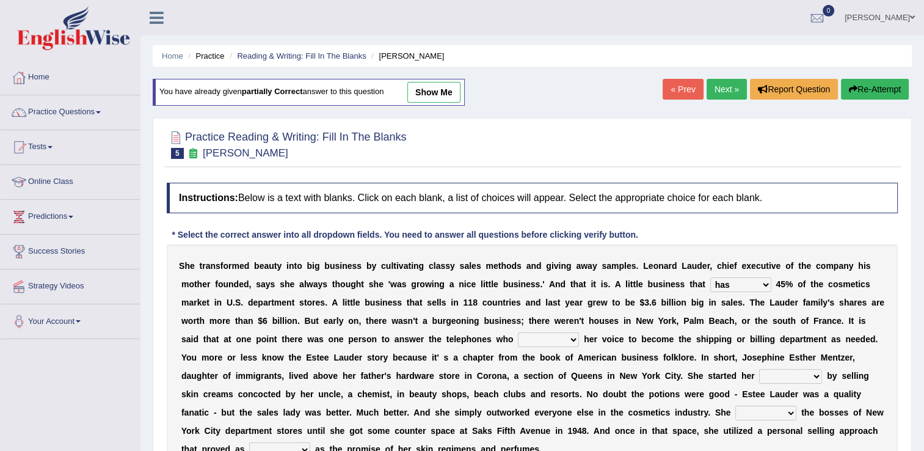
click at [518, 338] on select "switched changed raised used" at bounding box center [548, 339] width 61 height 15
click at [518, 332] on select "switched changed raised used" at bounding box center [548, 339] width 61 height 15
click at [518, 338] on select "switched changed raised used" at bounding box center [548, 339] width 61 height 15
click at [518, 332] on select "switched changed raised used" at bounding box center [548, 339] width 61 height 15
click at [518, 341] on select "switched changed raised used" at bounding box center [548, 339] width 61 height 15
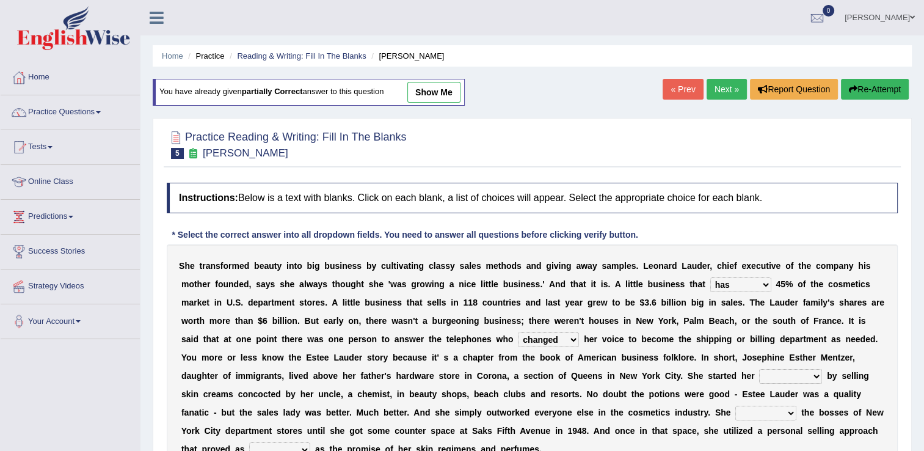
select select "raised"
click at [518, 332] on select "switched changed raised used" at bounding box center [548, 339] width 61 height 15
click at [759, 377] on select "job institute companion enterprise" at bounding box center [790, 376] width 63 height 15
click at [759, 369] on select "job institute companion enterprise" at bounding box center [790, 376] width 63 height 15
click at [759, 374] on select "job institute companion enterprise" at bounding box center [790, 376] width 63 height 15
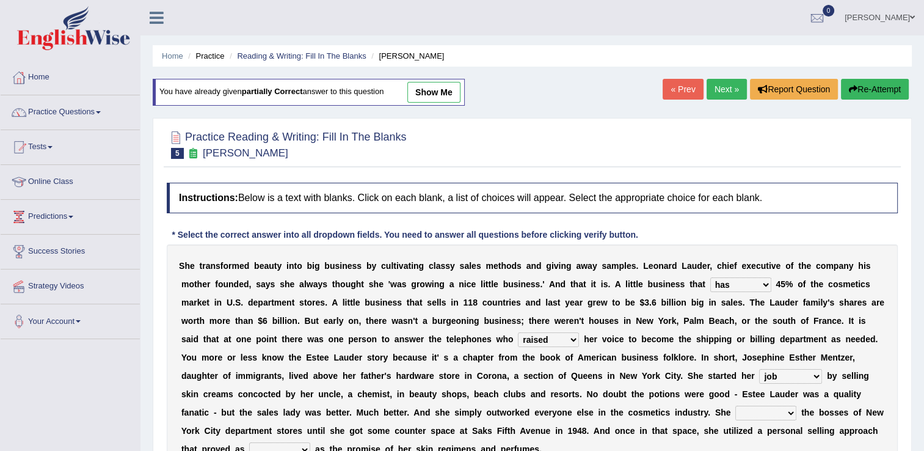
select select "institute"
click at [759, 369] on select "job institute companion enterprise" at bounding box center [790, 376] width 63 height 15
click at [735, 410] on select "stated bridged stalked heaved" at bounding box center [765, 412] width 61 height 15
select select "bridged"
click at [735, 405] on select "stated bridged stalked heaved" at bounding box center [765, 412] width 61 height 15
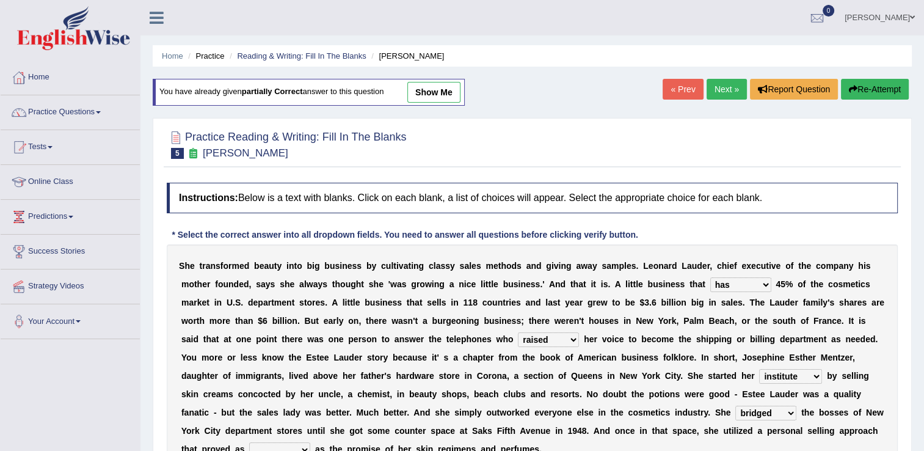
click at [310, 442] on select "potent ruthless potential expensive" at bounding box center [279, 449] width 61 height 15
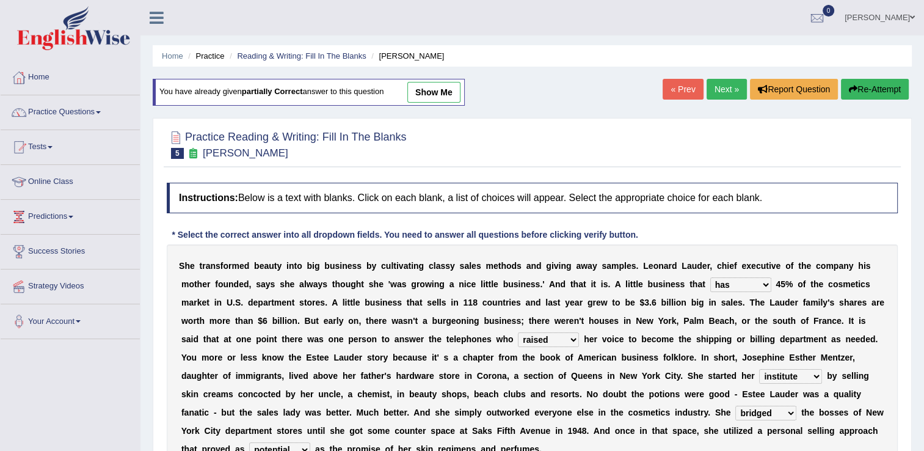
select select "expensive"
click at [310, 442] on select "potent ruthless potential expensive" at bounding box center [279, 449] width 61 height 15
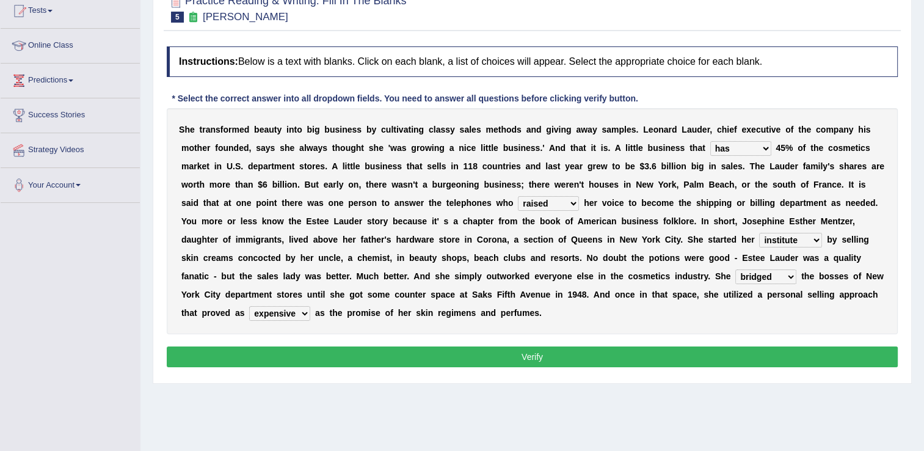
scroll to position [147, 0]
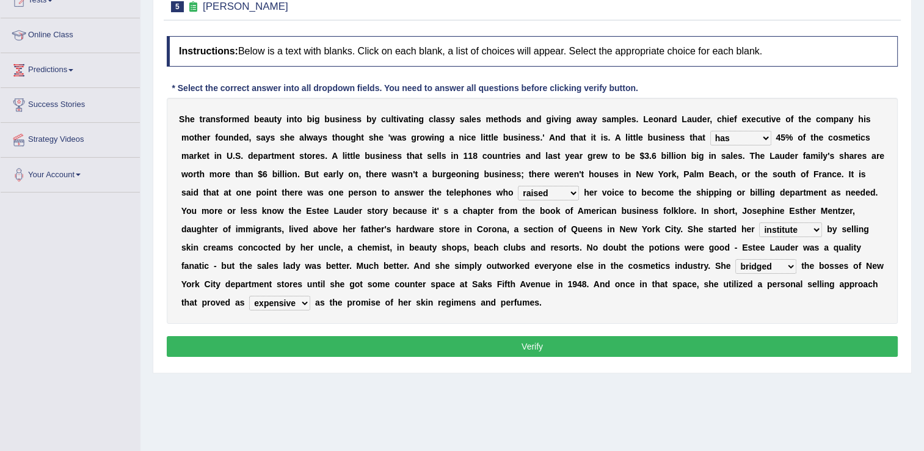
click at [684, 336] on button "Verify" at bounding box center [532, 346] width 731 height 21
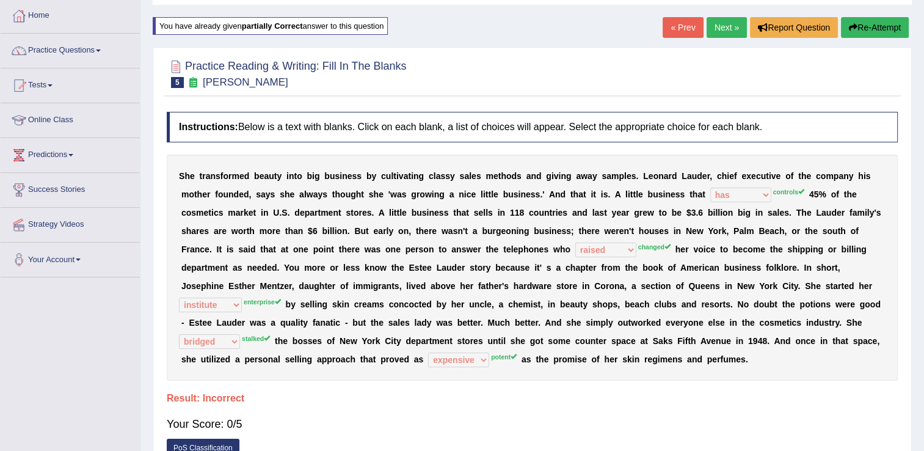
scroll to position [57, 0]
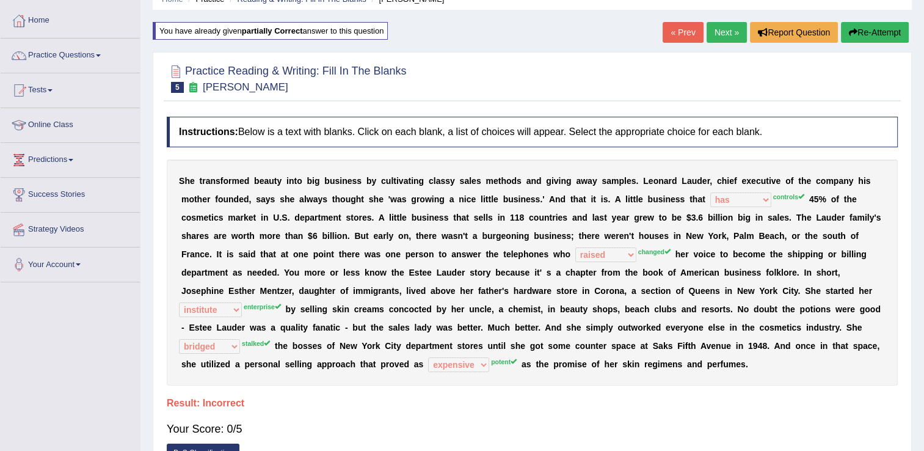
click at [852, 30] on icon "button" at bounding box center [853, 32] width 9 height 9
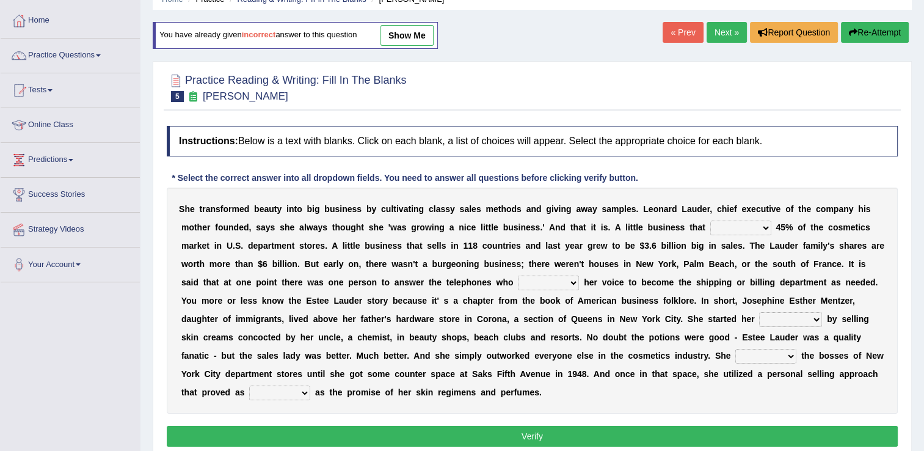
scroll to position [57, 0]
click at [710, 223] on select "has controls makes maintains" at bounding box center [740, 227] width 61 height 15
select select "controls"
click at [710, 220] on select "has controls makes maintains" at bounding box center [740, 227] width 61 height 15
click at [518, 288] on select "switched changed raised used" at bounding box center [548, 282] width 61 height 15
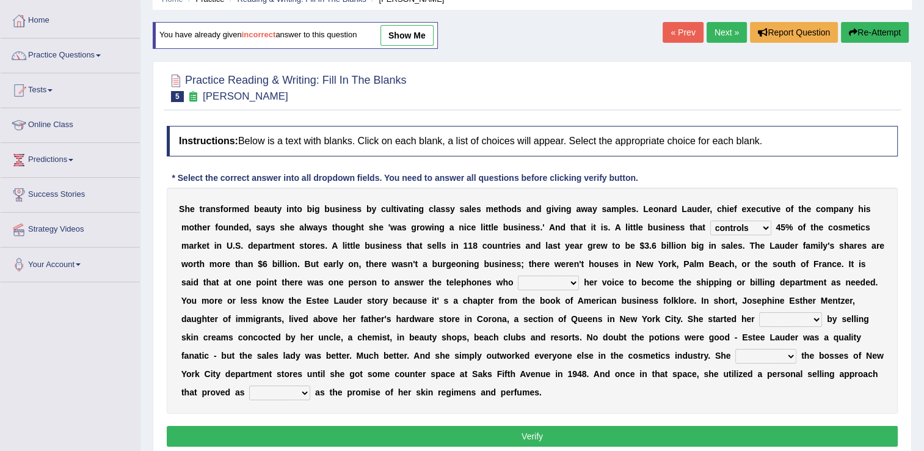
select select "changed"
click at [518, 275] on select "switched changed raised used" at bounding box center [548, 282] width 61 height 15
click at [759, 319] on select "job institute companion enterprise" at bounding box center [790, 319] width 63 height 15
select select "job"
click at [759, 312] on select "job institute companion enterprise" at bounding box center [790, 319] width 63 height 15
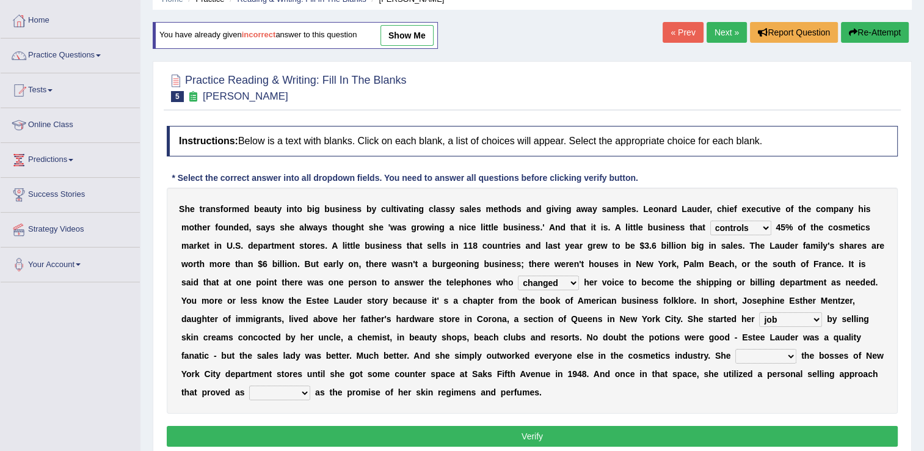
click at [735, 356] on select "stated bridged stalked heaved" at bounding box center [765, 356] width 61 height 15
select select "stated"
click at [735, 349] on select "stated bridged stalked heaved" at bounding box center [765, 356] width 61 height 15
click at [310, 385] on select "potent ruthless potential expensive" at bounding box center [279, 392] width 61 height 15
select select "potent"
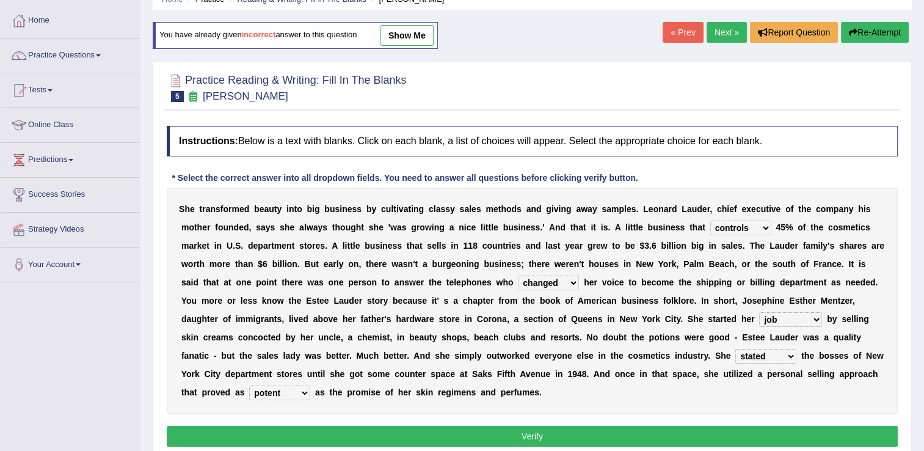
click at [310, 385] on select "potent ruthless potential expensive" at bounding box center [279, 392] width 61 height 15
click at [560, 425] on button "Verify" at bounding box center [532, 435] width 731 height 21
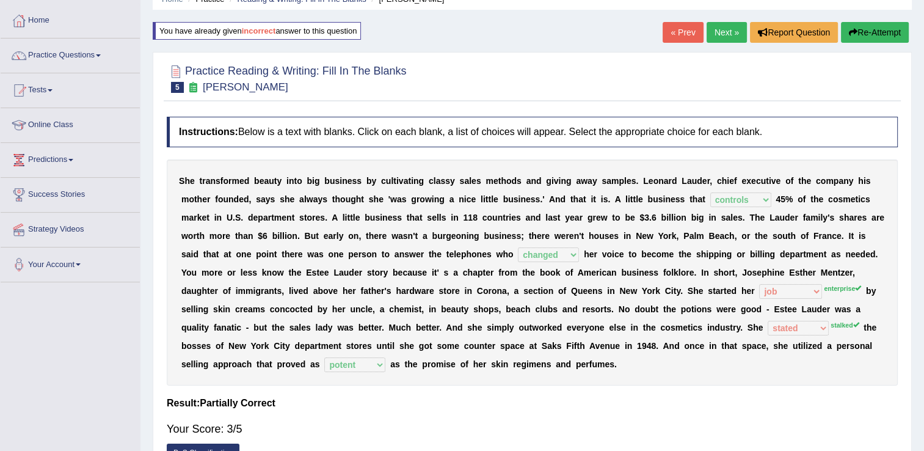
click at [734, 33] on link "Next »" at bounding box center [726, 32] width 40 height 21
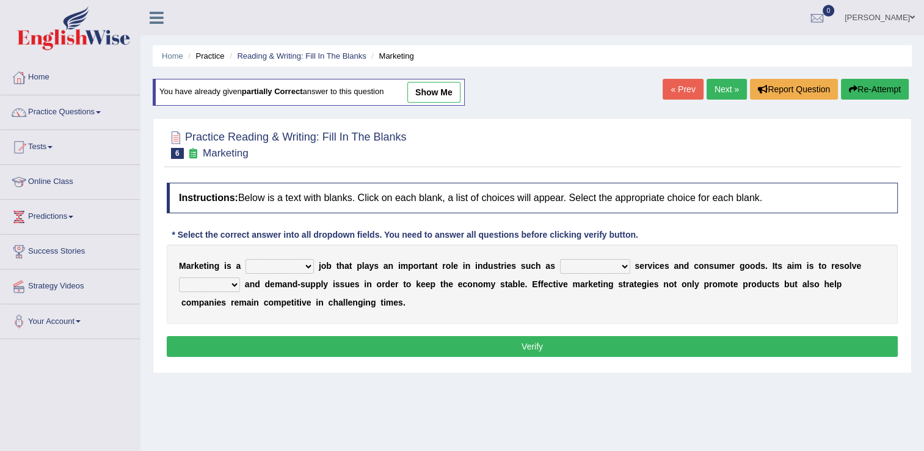
click at [294, 265] on select "professional flexible parochial descriptive" at bounding box center [279, 266] width 68 height 15
select select "flexible"
click at [245, 259] on select "professional flexible parochial descriptive" at bounding box center [279, 266] width 68 height 15
click at [594, 269] on select "civil financial conventional foremost" at bounding box center [595, 266] width 70 height 15
select select "financial"
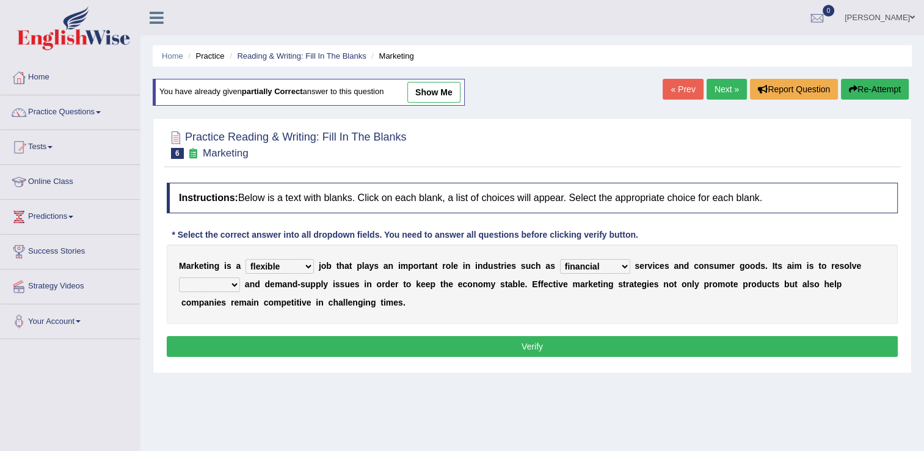
click at [560, 259] on select "civil financial conventional foremost" at bounding box center [595, 266] width 70 height 15
click at [240, 277] on select "imbalance excess symmetry budget" at bounding box center [209, 284] width 61 height 15
select select "excess"
click at [240, 277] on select "imbalance excess symmetry budget" at bounding box center [209, 284] width 61 height 15
click at [623, 343] on button "Verify" at bounding box center [532, 346] width 731 height 21
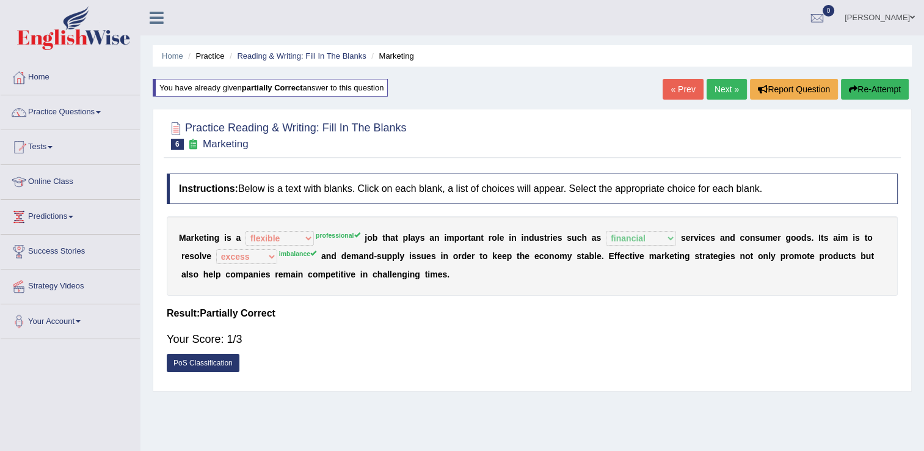
click at [853, 90] on icon "button" at bounding box center [853, 89] width 9 height 9
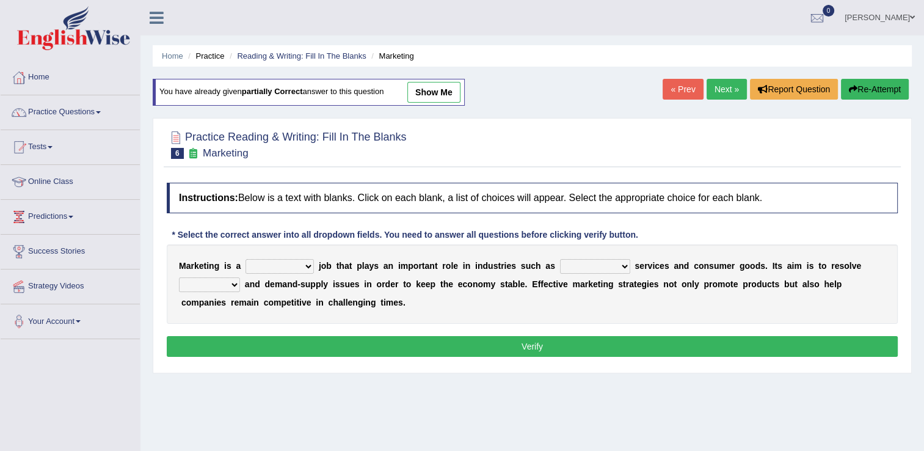
click at [297, 268] on select "professional flexible parochial descriptive" at bounding box center [279, 266] width 68 height 15
select select "professional"
click at [245, 259] on select "professional flexible parochial descriptive" at bounding box center [279, 266] width 68 height 15
click at [592, 268] on select "civil financial conventional foremost" at bounding box center [595, 266] width 70 height 15
select select "conventional"
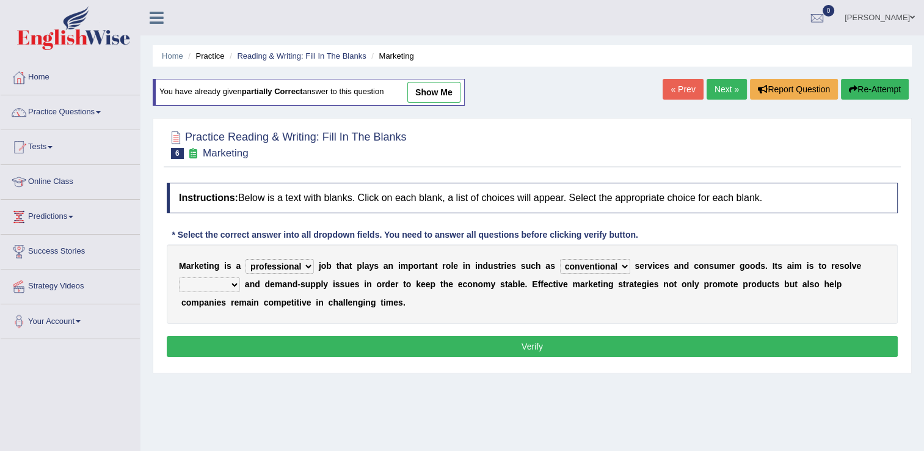
click at [560, 259] on select "civil financial conventional foremost" at bounding box center [595, 266] width 70 height 15
click at [630, 262] on b at bounding box center [632, 266] width 5 height 10
click at [588, 267] on select "civil financial conventional foremost" at bounding box center [595, 266] width 70 height 15
click at [240, 277] on select "imbalance excess symmetry budget" at bounding box center [209, 284] width 61 height 15
select select "imbalance"
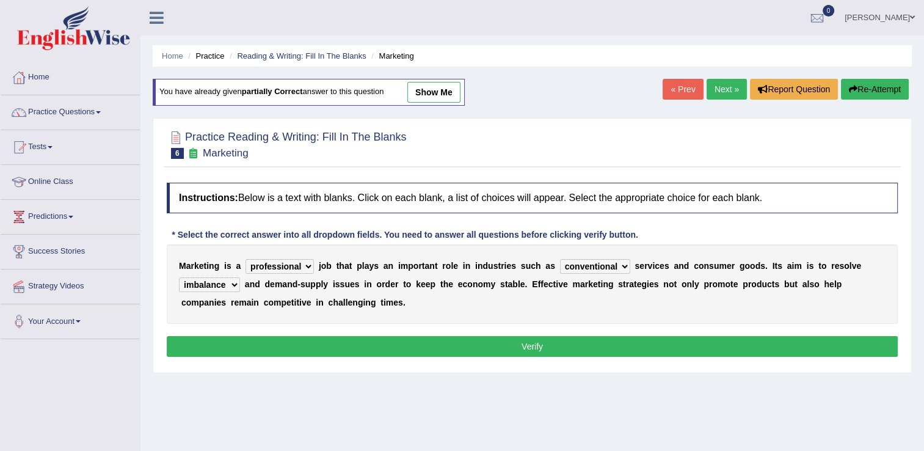
click at [240, 277] on select "imbalance excess symmetry budget" at bounding box center [209, 284] width 61 height 15
click at [595, 269] on select "civil financial conventional foremost" at bounding box center [595, 266] width 70 height 15
select select "financial"
click at [560, 259] on select "civil financial conventional foremost" at bounding box center [595, 266] width 70 height 15
click at [480, 353] on button "Verify" at bounding box center [532, 346] width 731 height 21
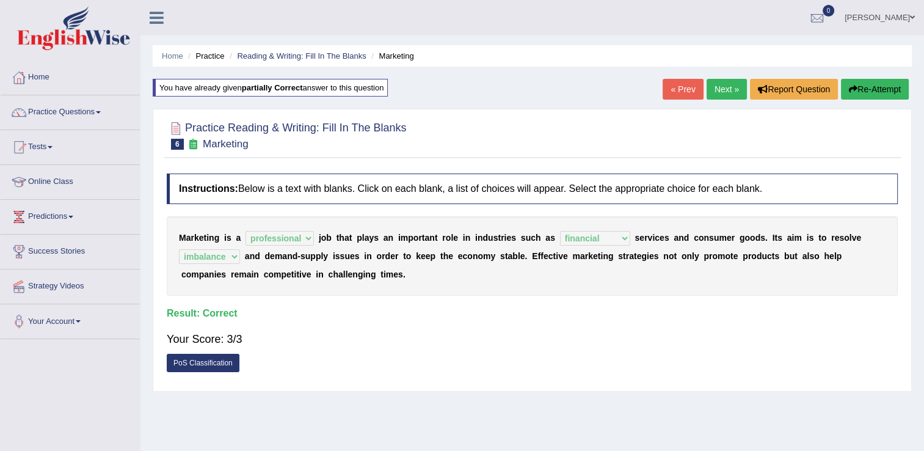
click at [720, 79] on link "Next »" at bounding box center [726, 89] width 40 height 21
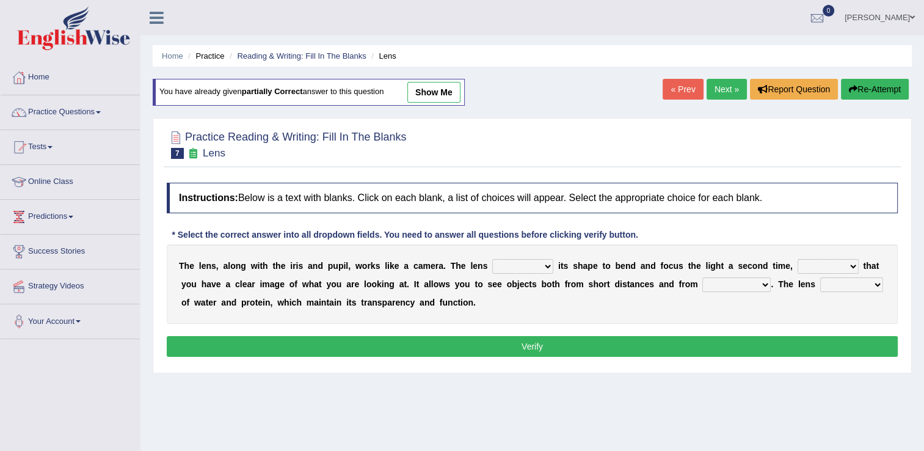
click at [521, 262] on select "adjusts shows selects presents" at bounding box center [522, 266] width 61 height 15
select select "adjusts"
click at [492, 259] on select "adjusts shows selects presents" at bounding box center [522, 266] width 61 height 15
click at [816, 263] on select "ensures to ensure ensure ensured" at bounding box center [827, 266] width 61 height 15
select select "to ensure"
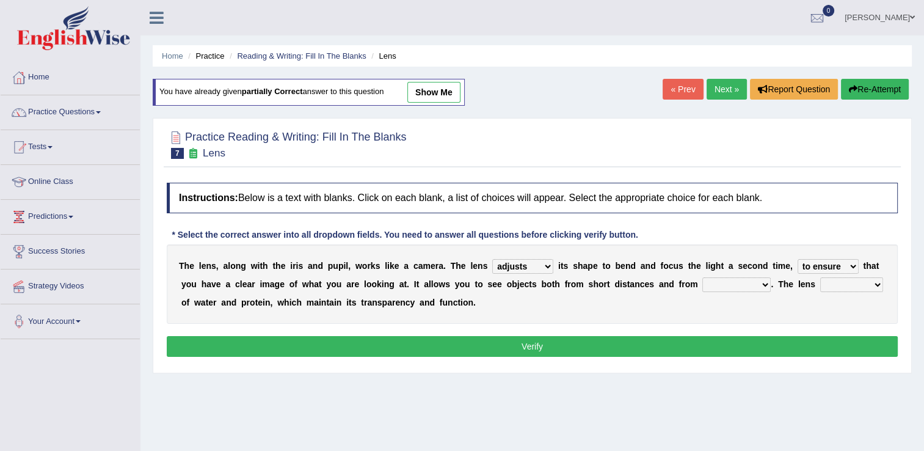
click at [797, 259] on select "ensures to ensure ensure ensured" at bounding box center [827, 266] width 61 height 15
click at [702, 285] on select "far away in between further apart all along" at bounding box center [736, 284] width 68 height 15
click at [702, 277] on select "far away in between further apart all along" at bounding box center [736, 284] width 68 height 15
click at [702, 285] on select "far away in between further apart all along" at bounding box center [736, 284] width 68 height 15
select select "in between"
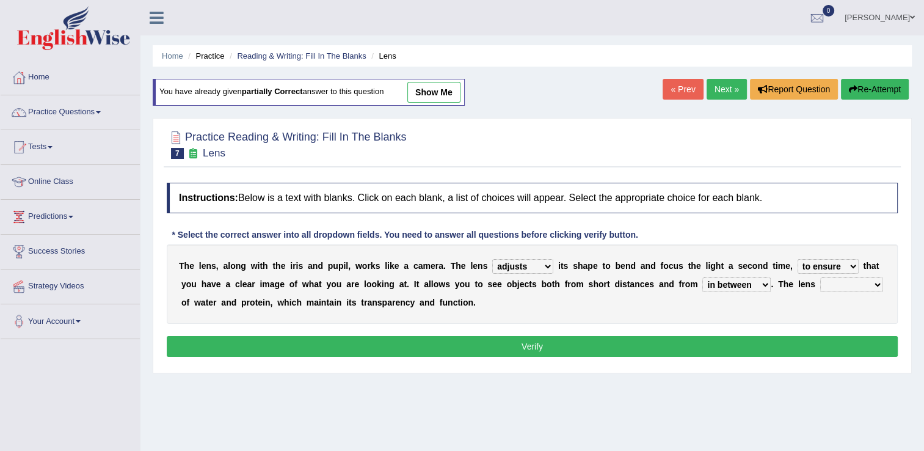
click at [702, 277] on select "far away in between further apart all along" at bounding box center [736, 284] width 68 height 15
click at [820, 284] on select "constitutes comprises composes consists" at bounding box center [851, 284] width 63 height 15
select select "comprises"
click at [820, 277] on select "constitutes comprises composes consists" at bounding box center [851, 284] width 63 height 15
click at [790, 355] on button "Verify" at bounding box center [532, 346] width 731 height 21
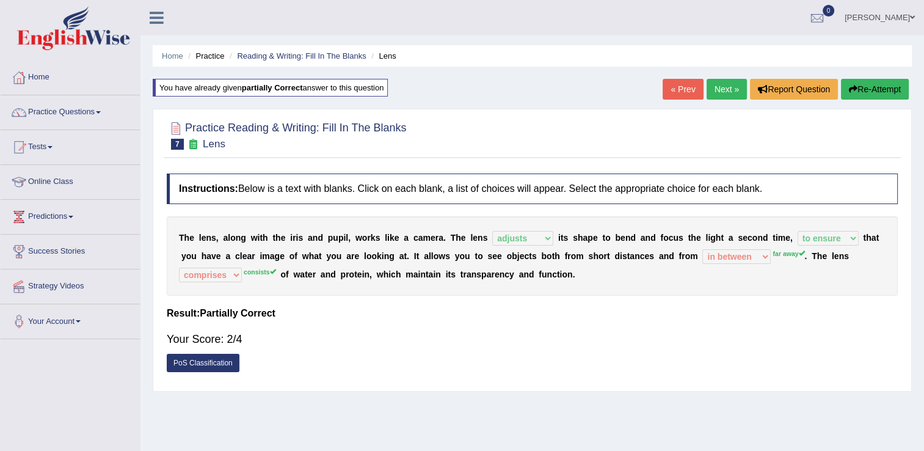
click at [878, 89] on button "Re-Attempt" at bounding box center [875, 89] width 68 height 21
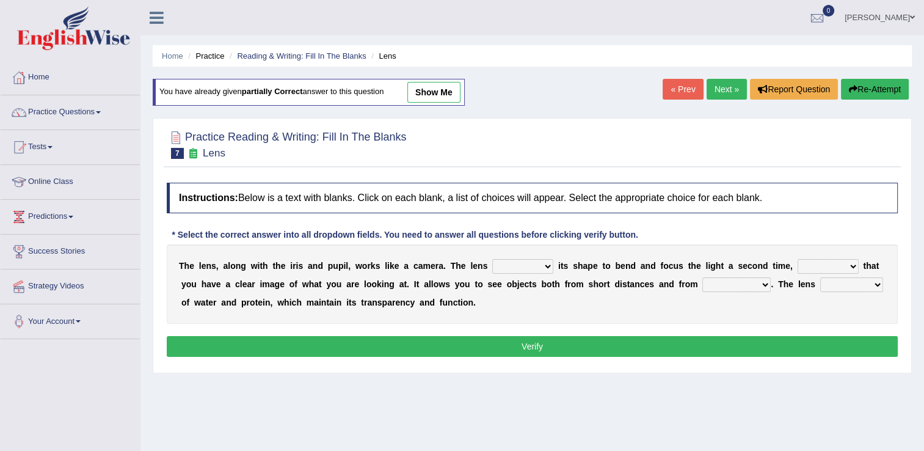
click at [529, 270] on select "adjusts shows selects presents" at bounding box center [522, 266] width 61 height 15
select select "adjusts"
click at [492, 259] on select "adjusts shows selects presents" at bounding box center [522, 266] width 61 height 15
click at [798, 262] on select "ensures to ensure ensure ensured" at bounding box center [827, 266] width 61 height 15
select select "ensures"
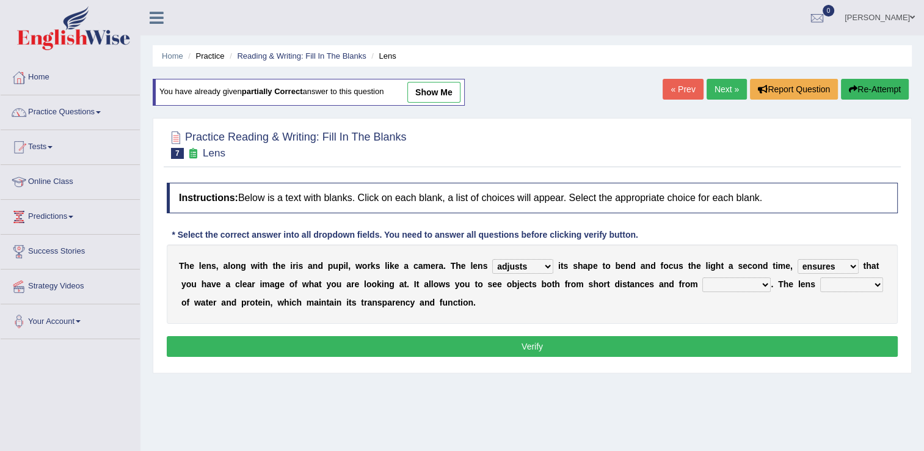
click at [797, 259] on select "ensures to ensure ensure ensured" at bounding box center [827, 266] width 61 height 15
click at [702, 287] on select "far away in between further apart all along" at bounding box center [736, 284] width 68 height 15
select select "far away"
click at [702, 277] on select "far away in between further apart all along" at bounding box center [736, 284] width 68 height 15
click at [820, 284] on select "constitutes comprises composes consists" at bounding box center [851, 284] width 63 height 15
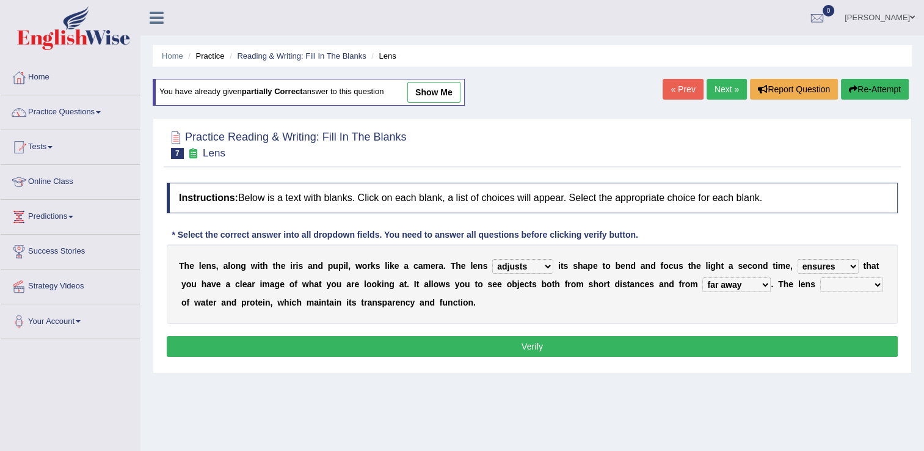
select select "consists"
click at [820, 277] on select "constitutes comprises composes consists" at bounding box center [851, 284] width 63 height 15
click at [727, 348] on button "Verify" at bounding box center [532, 346] width 731 height 21
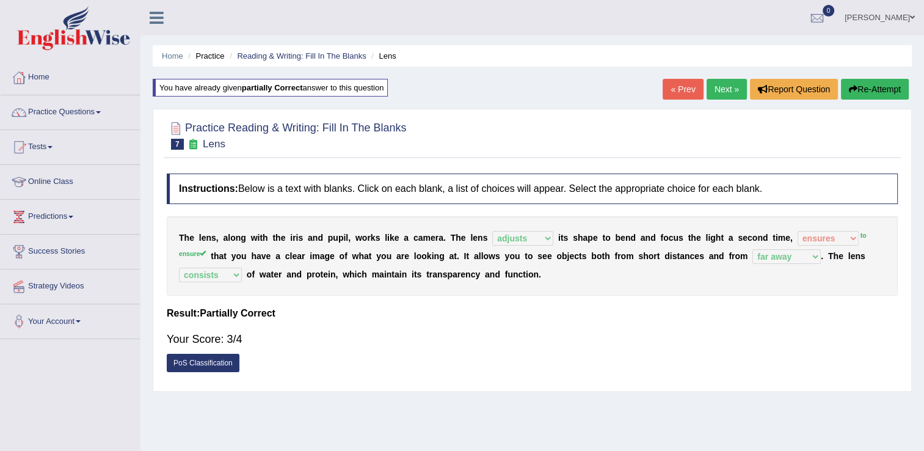
click at [723, 89] on link "Next »" at bounding box center [726, 89] width 40 height 21
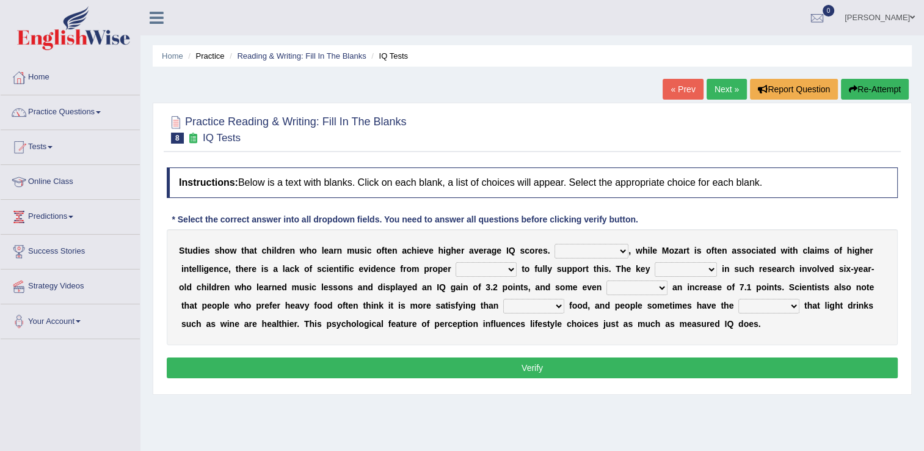
click at [591, 251] on select "However Therefore Consequently While" at bounding box center [591, 251] width 74 height 15
click at [455, 275] on select "test tests testing tested" at bounding box center [485, 269] width 61 height 15
click at [455, 262] on select "test tests testing tested" at bounding box center [485, 269] width 61 height 15
click at [455, 269] on select "test tests testing tested" at bounding box center [485, 269] width 61 height 15
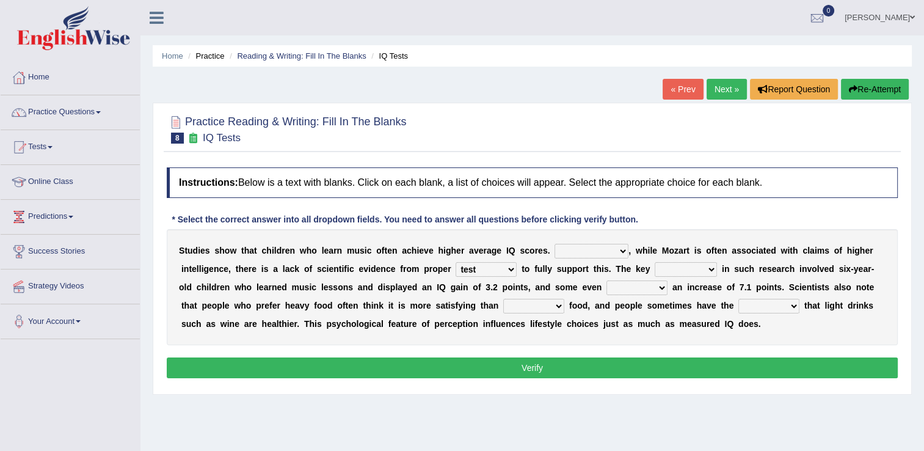
click at [426, 358] on button "Verify" at bounding box center [532, 367] width 731 height 21
click at [455, 266] on select "test tests testing tested" at bounding box center [485, 269] width 61 height 15
select select "tested"
click at [455, 262] on select "test tests testing tested" at bounding box center [485, 269] width 61 height 15
click at [654, 274] on select "process goal implication odd" at bounding box center [685, 269] width 62 height 15
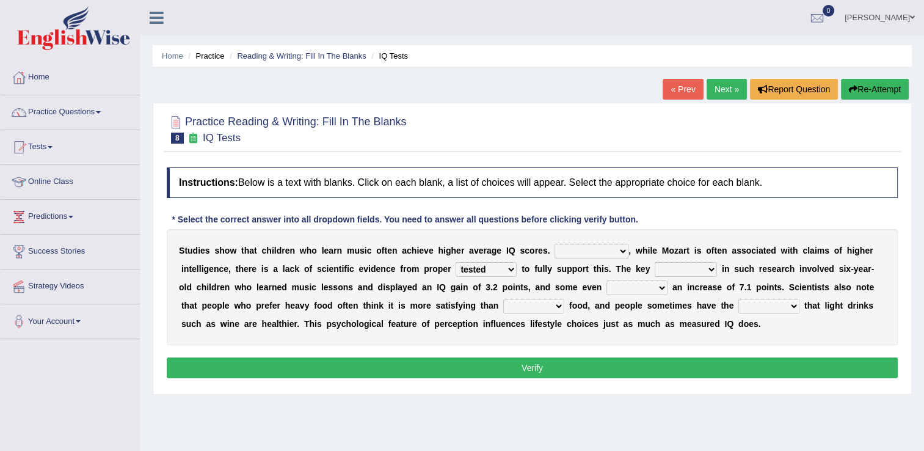
click at [606, 288] on select "exhibited taught learned threatened" at bounding box center [636, 287] width 61 height 15
click at [654, 266] on select "process goal implication odd" at bounding box center [685, 269] width 62 height 15
click at [654, 262] on select "process goal implication odd" at bounding box center [685, 269] width 62 height 15
click at [654, 264] on select "process goal implication odd" at bounding box center [685, 269] width 62 height 15
click at [654, 262] on select "process goal implication odd" at bounding box center [685, 269] width 62 height 15
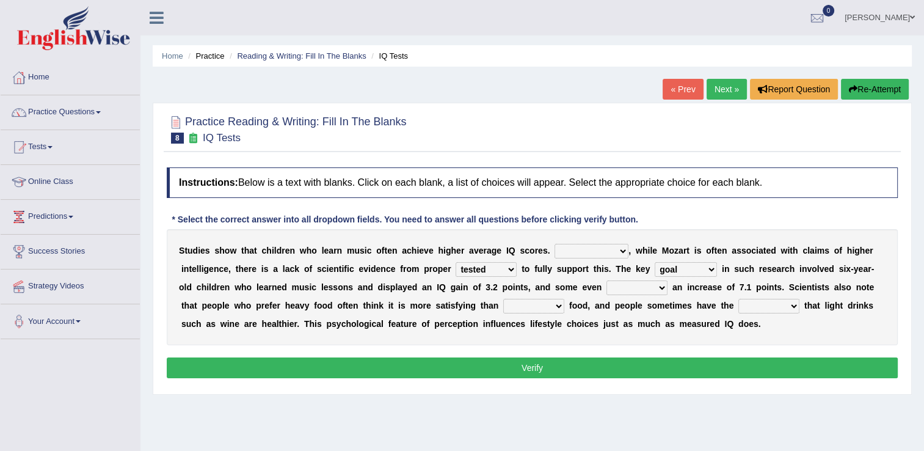
click at [654, 268] on select "process goal implication odd" at bounding box center [685, 269] width 62 height 15
select select "process"
click at [654, 262] on select "process goal implication odd" at bounding box center [685, 269] width 62 height 15
click at [654, 269] on select "process goal implication odd" at bounding box center [685, 269] width 62 height 15
click at [654, 262] on select "process goal implication odd" at bounding box center [685, 269] width 62 height 15
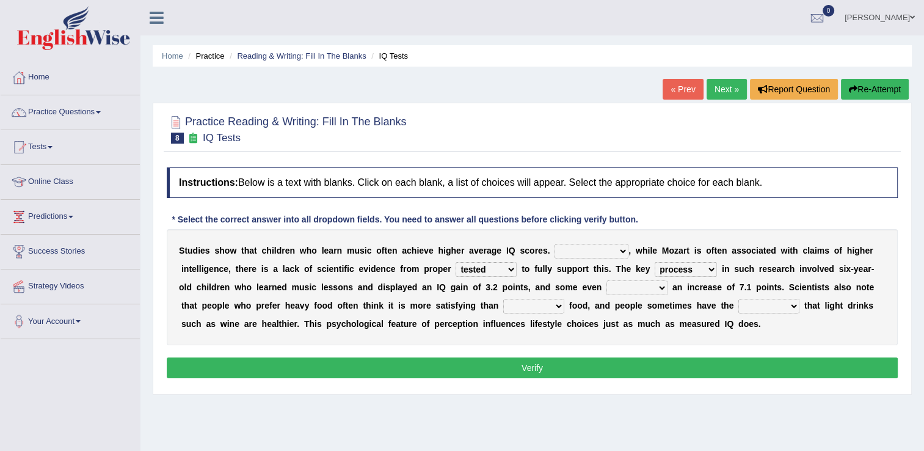
click at [606, 284] on select "exhibited taught learned threatened" at bounding box center [636, 287] width 61 height 15
select select "exhibited"
click at [606, 280] on select "exhibited taught learned threatened" at bounding box center [636, 287] width 61 height 15
click at [503, 304] on select "choosy lighter cushiony spooky" at bounding box center [533, 306] width 61 height 15
select select "choosy"
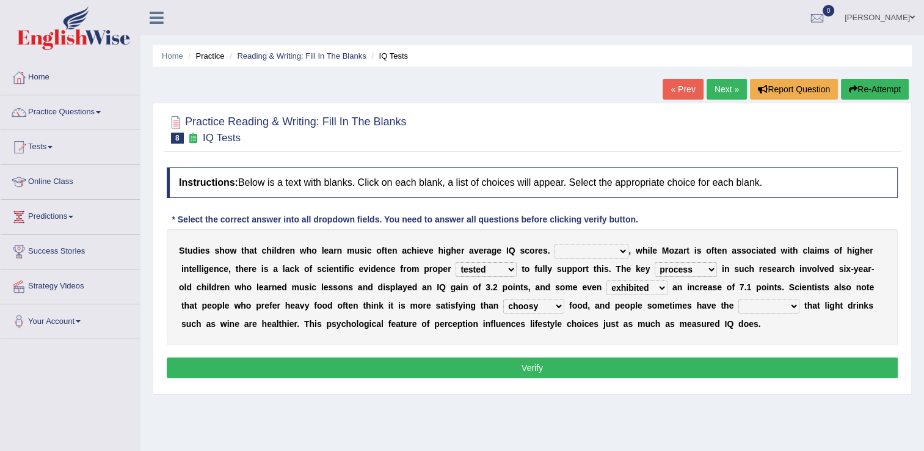
click at [503, 299] on select "choosy lighter cushiony spooky" at bounding box center [533, 306] width 61 height 15
click at [646, 297] on div "S t u d i e s s h o w t h a t c h i l d r e n w h o l e a r n m u s i c o f t e…" at bounding box center [532, 287] width 731 height 116
click at [738, 304] on select "illusion sight anecdote intention" at bounding box center [768, 306] width 61 height 15
select select "illusion"
click at [738, 299] on select "illusion sight anecdote intention" at bounding box center [768, 306] width 61 height 15
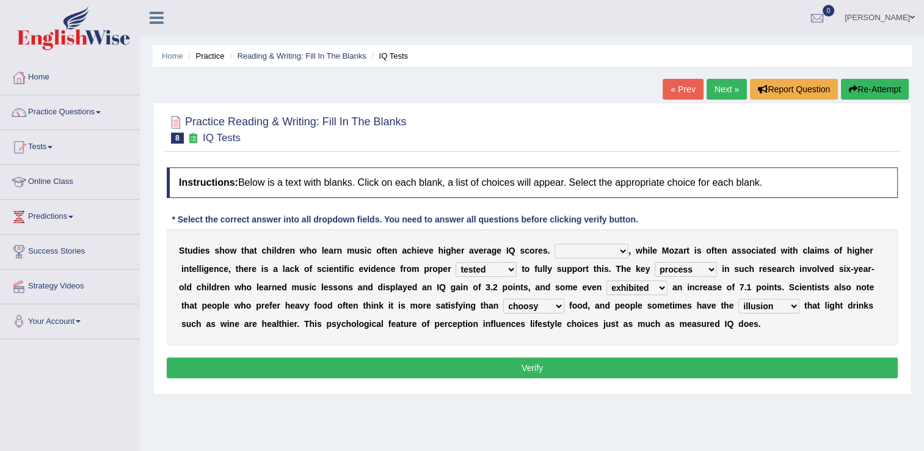
click at [609, 360] on button "Verify" at bounding box center [532, 367] width 731 height 21
click at [609, 363] on button "Verify" at bounding box center [532, 367] width 731 height 21
click at [573, 246] on select "However Therefore Consequently While" at bounding box center [591, 251] width 74 height 15
select select "Consequently"
click at [554, 244] on select "However Therefore Consequently While" at bounding box center [591, 251] width 74 height 15
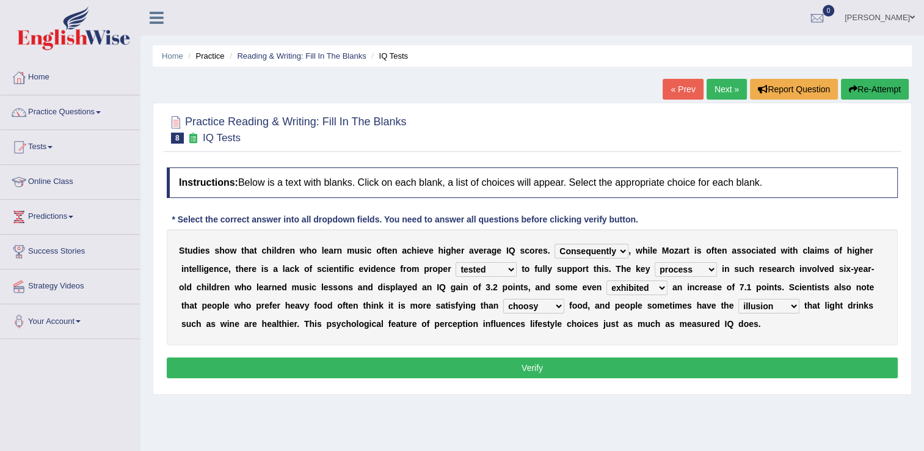
click at [589, 252] on select "However Therefore Consequently While" at bounding box center [591, 251] width 74 height 15
click at [530, 374] on button "Verify" at bounding box center [532, 367] width 731 height 21
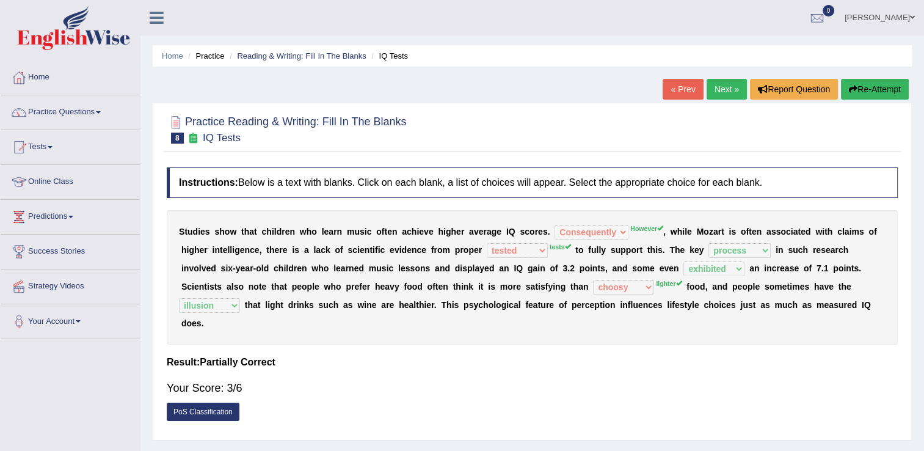
click at [885, 92] on button "Re-Attempt" at bounding box center [875, 89] width 68 height 21
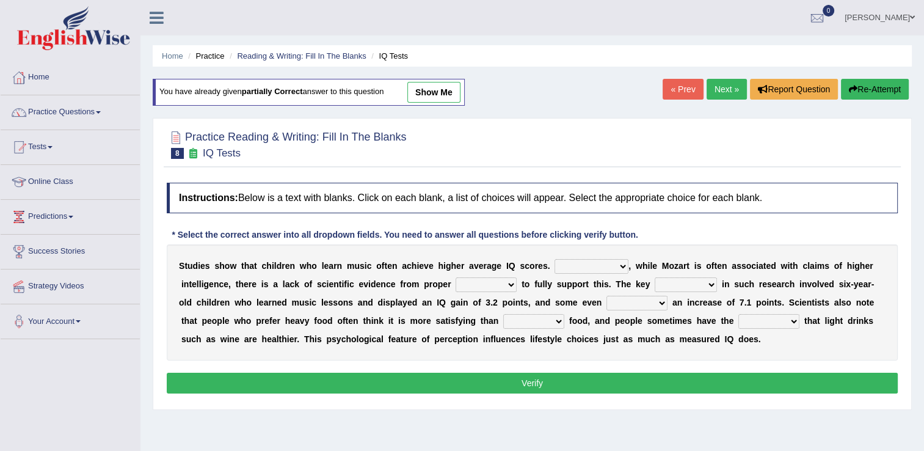
click at [574, 266] on select "However Therefore Consequently While" at bounding box center [591, 266] width 74 height 15
click at [585, 263] on select "However Therefore Consequently While" at bounding box center [591, 266] width 74 height 15
select select "However"
click at [554, 259] on select "However Therefore Consequently While" at bounding box center [591, 266] width 74 height 15
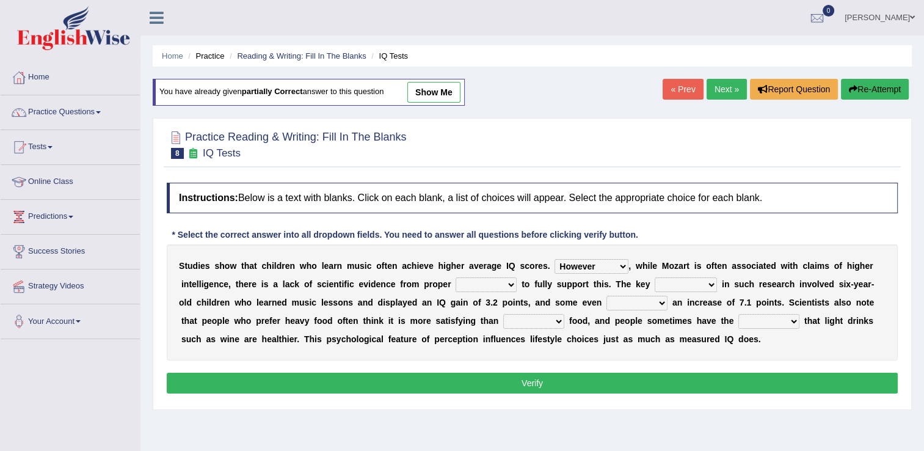
click at [455, 284] on select "test tests testing tested" at bounding box center [485, 284] width 61 height 15
select select "tests"
click at [455, 277] on select "test tests testing tested" at bounding box center [485, 284] width 61 height 15
click at [654, 285] on select "process goal implication odd" at bounding box center [685, 284] width 62 height 15
select select "goal"
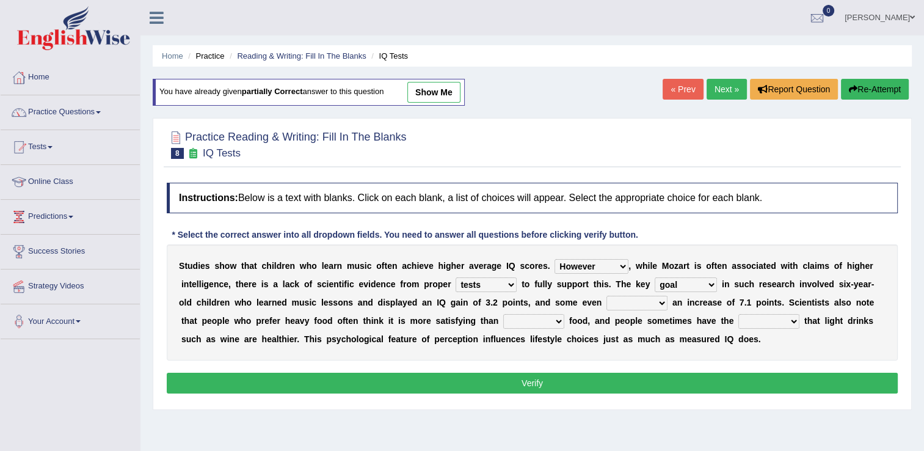
click at [654, 277] on select "process goal implication odd" at bounding box center [685, 284] width 62 height 15
click at [606, 302] on select "exhibited taught learned threatened" at bounding box center [636, 302] width 61 height 15
select select "learned"
click at [606, 295] on select "exhibited taught learned threatened" at bounding box center [636, 302] width 61 height 15
click at [503, 314] on select "choosy lighter cushiony spooky" at bounding box center [533, 321] width 61 height 15
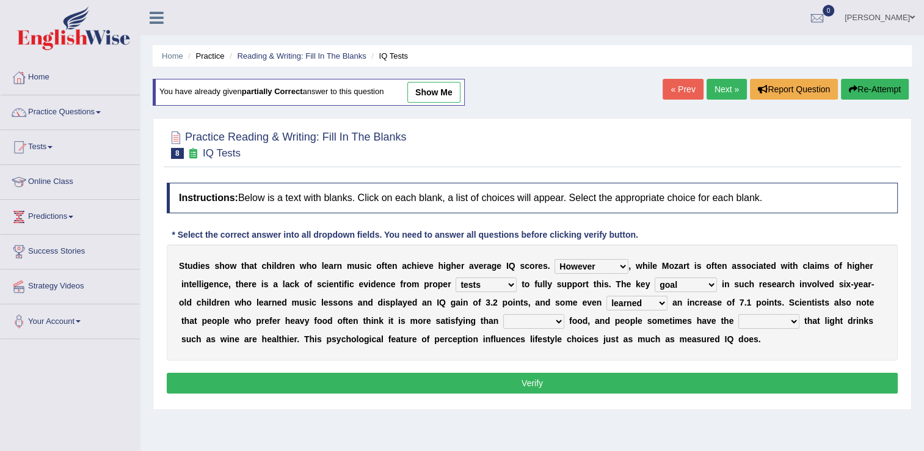
select select "choosy"
click at [503, 314] on select "choosy lighter cushiony spooky" at bounding box center [533, 321] width 61 height 15
click at [738, 317] on select "illusion sight anecdote intention" at bounding box center [768, 321] width 61 height 15
select select "sight"
click at [738, 314] on select "illusion sight anecdote intention" at bounding box center [768, 321] width 61 height 15
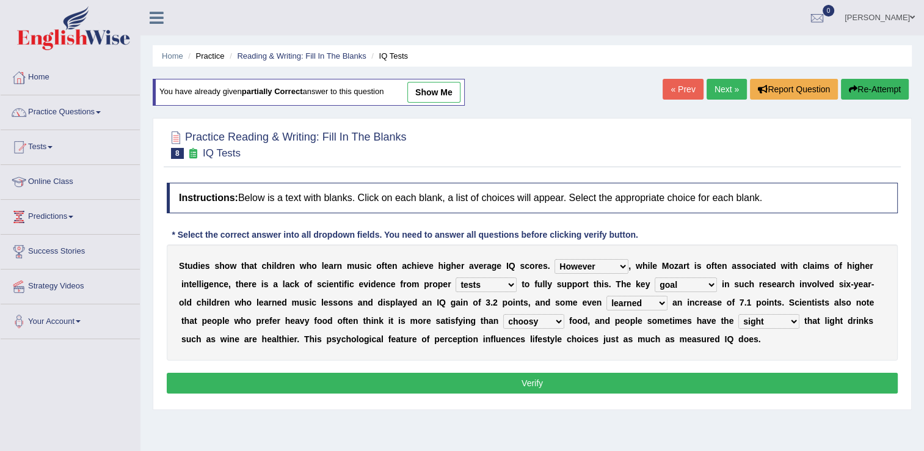
click at [556, 382] on button "Verify" at bounding box center [532, 382] width 731 height 21
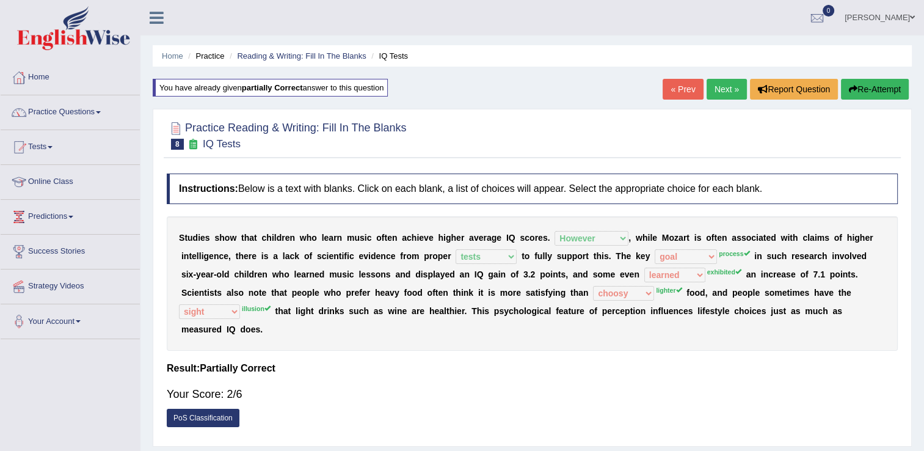
click at [718, 87] on link "Next »" at bounding box center [726, 89] width 40 height 21
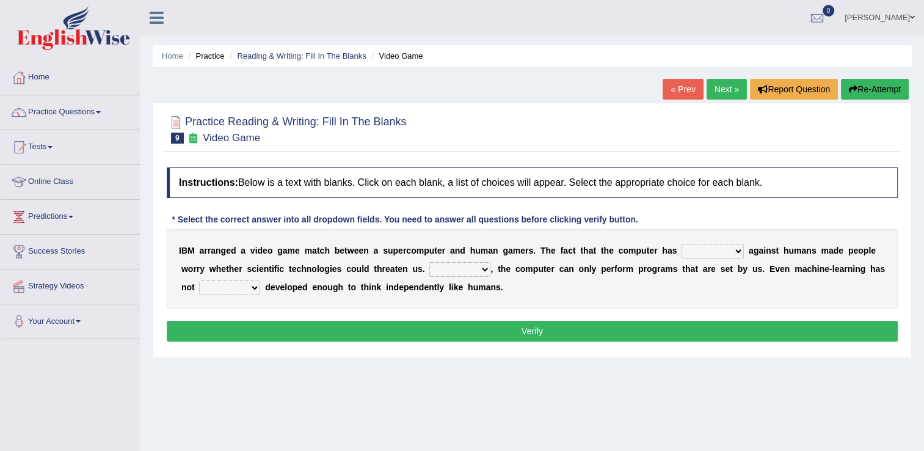
click at [706, 253] on select "competed fought acted challenged" at bounding box center [712, 251] width 62 height 15
select select "competed"
click at [681, 244] on select "competed fought acted challenged" at bounding box center [712, 251] width 62 height 15
click at [440, 265] on select "Moreover However Thus So" at bounding box center [459, 269] width 61 height 15
select select "However"
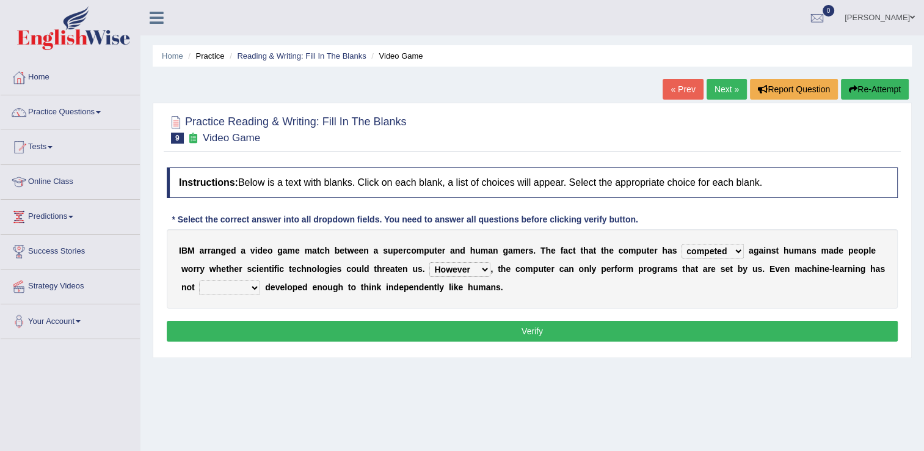
click at [429, 262] on select "Moreover However Thus So" at bounding box center [459, 269] width 61 height 15
click at [231, 288] on select "yet still only just" at bounding box center [229, 287] width 61 height 15
select select "yet"
click at [199, 280] on select "yet still only just" at bounding box center [229, 287] width 61 height 15
click at [244, 325] on button "Verify" at bounding box center [532, 330] width 731 height 21
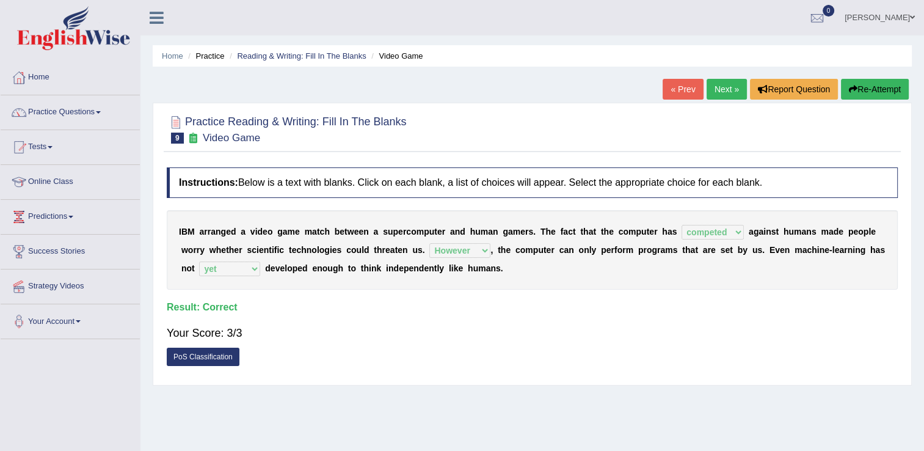
click at [734, 82] on link "Next »" at bounding box center [726, 89] width 40 height 21
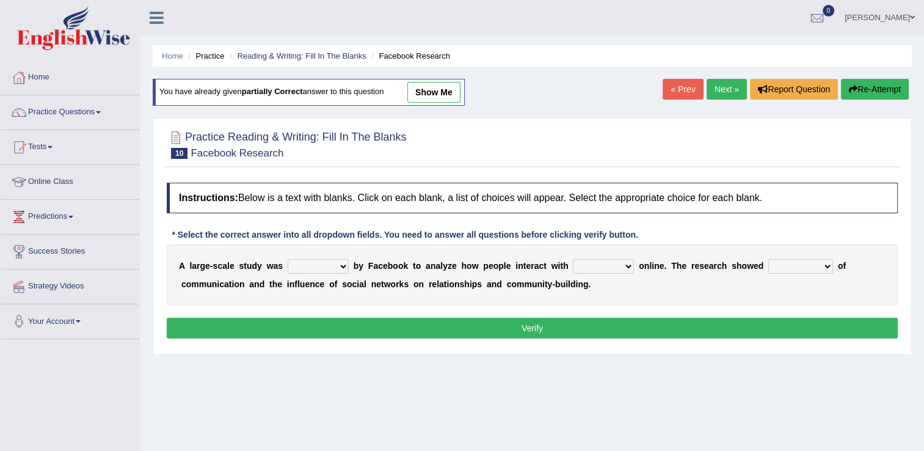
click at [349, 262] on b at bounding box center [351, 266] width 5 height 10
click at [333, 269] on select "surveyed had asked made" at bounding box center [318, 266] width 61 height 15
select select "made"
click at [288, 259] on select "surveyed had asked made" at bounding box center [318, 266] width 61 height 15
click at [585, 267] on select "together all each other another" at bounding box center [603, 266] width 61 height 15
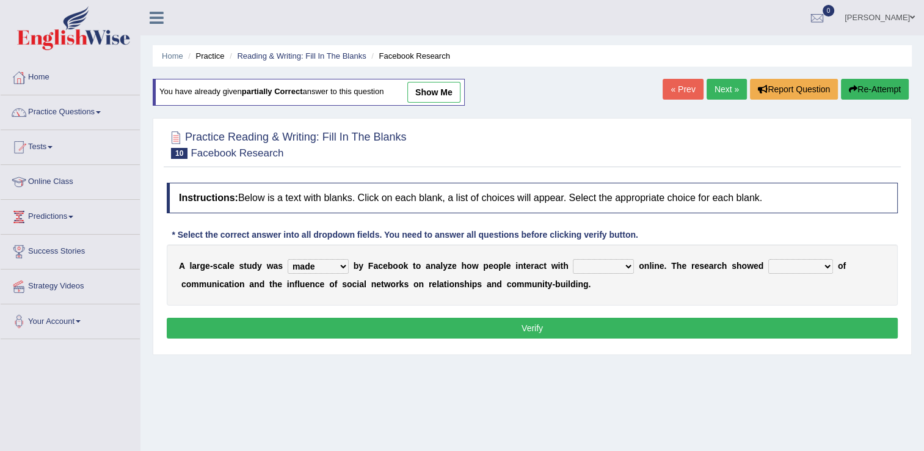
select select "each other"
click at [573, 259] on select "together all each other another" at bounding box center [603, 266] width 61 height 15
click at [779, 266] on select "advantages standards fellowships patterns" at bounding box center [800, 266] width 65 height 15
select select "advantages"
click at [768, 259] on select "advantages standards fellowships patterns" at bounding box center [800, 266] width 65 height 15
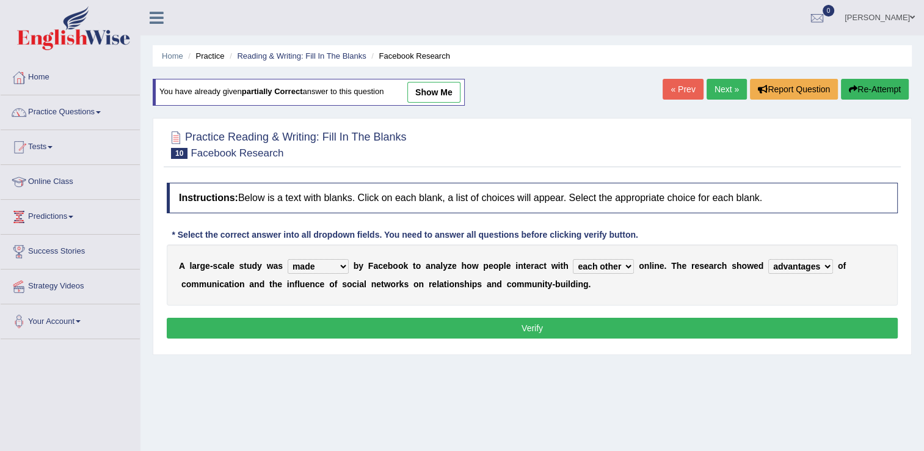
click at [584, 322] on button "Verify" at bounding box center [532, 327] width 731 height 21
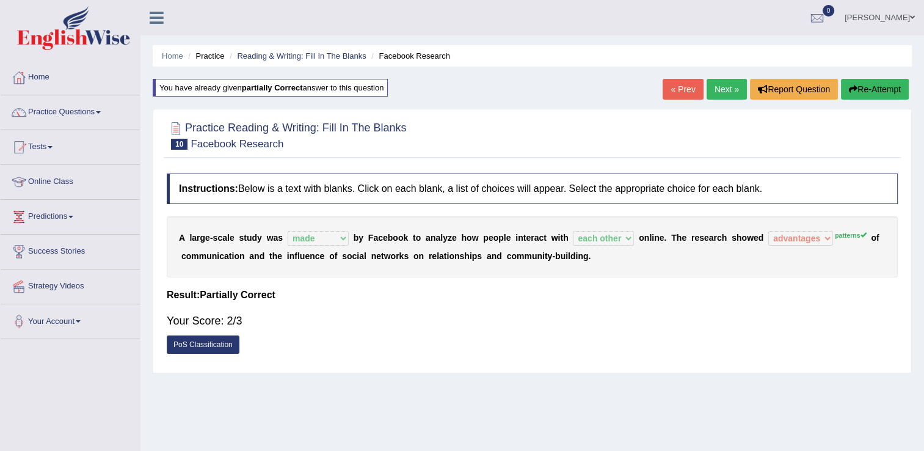
click at [734, 81] on link "Next »" at bounding box center [726, 89] width 40 height 21
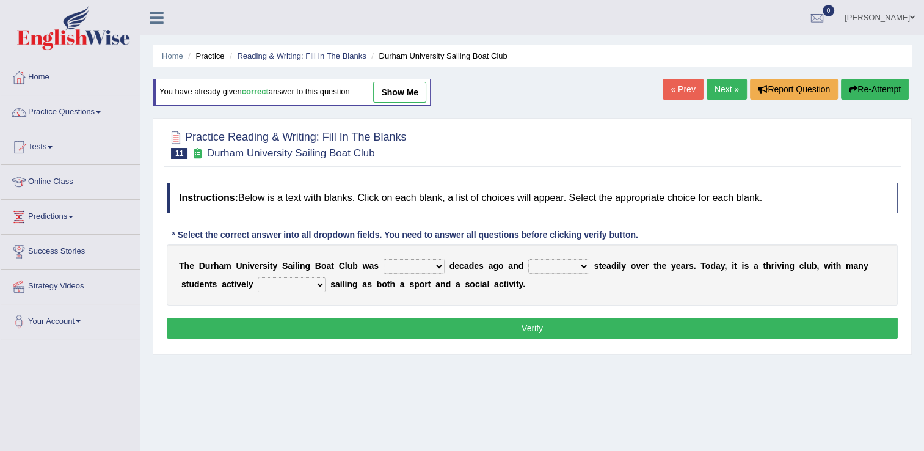
click at [410, 265] on select "found fund founded find" at bounding box center [413, 266] width 61 height 15
select select "found"
click at [383, 259] on select "found fund founded find" at bounding box center [413, 266] width 61 height 15
click at [551, 267] on select "grow growing has grown grown" at bounding box center [558, 266] width 61 height 15
select select "growing"
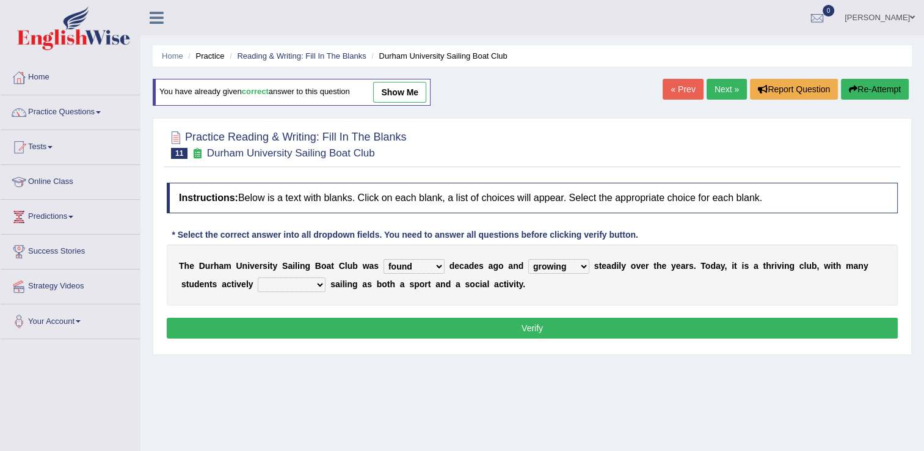
click at [528, 259] on select "grow growing has grown grown" at bounding box center [558, 266] width 61 height 15
click at [264, 280] on select "enjoy enjoyed are enjoying enjoying" at bounding box center [292, 284] width 68 height 15
select select "enjoying"
click at [258, 277] on select "enjoy enjoyed are enjoying enjoying" at bounding box center [292, 284] width 68 height 15
click at [268, 320] on button "Verify" at bounding box center [532, 327] width 731 height 21
